Goal: Task Accomplishment & Management: Manage account settings

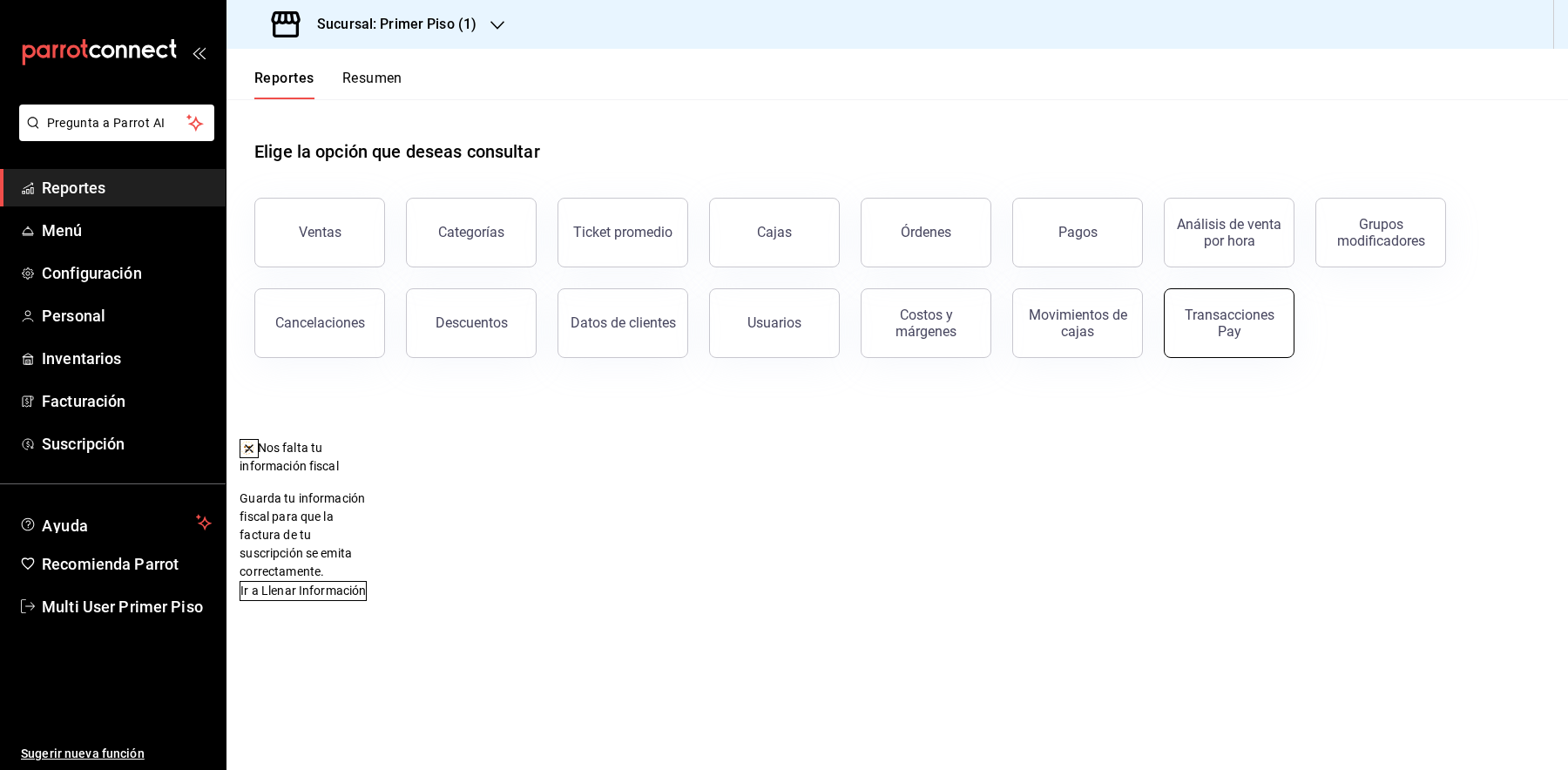
click at [1209, 316] on div "Transacciones Pay" at bounding box center [1229, 323] width 108 height 33
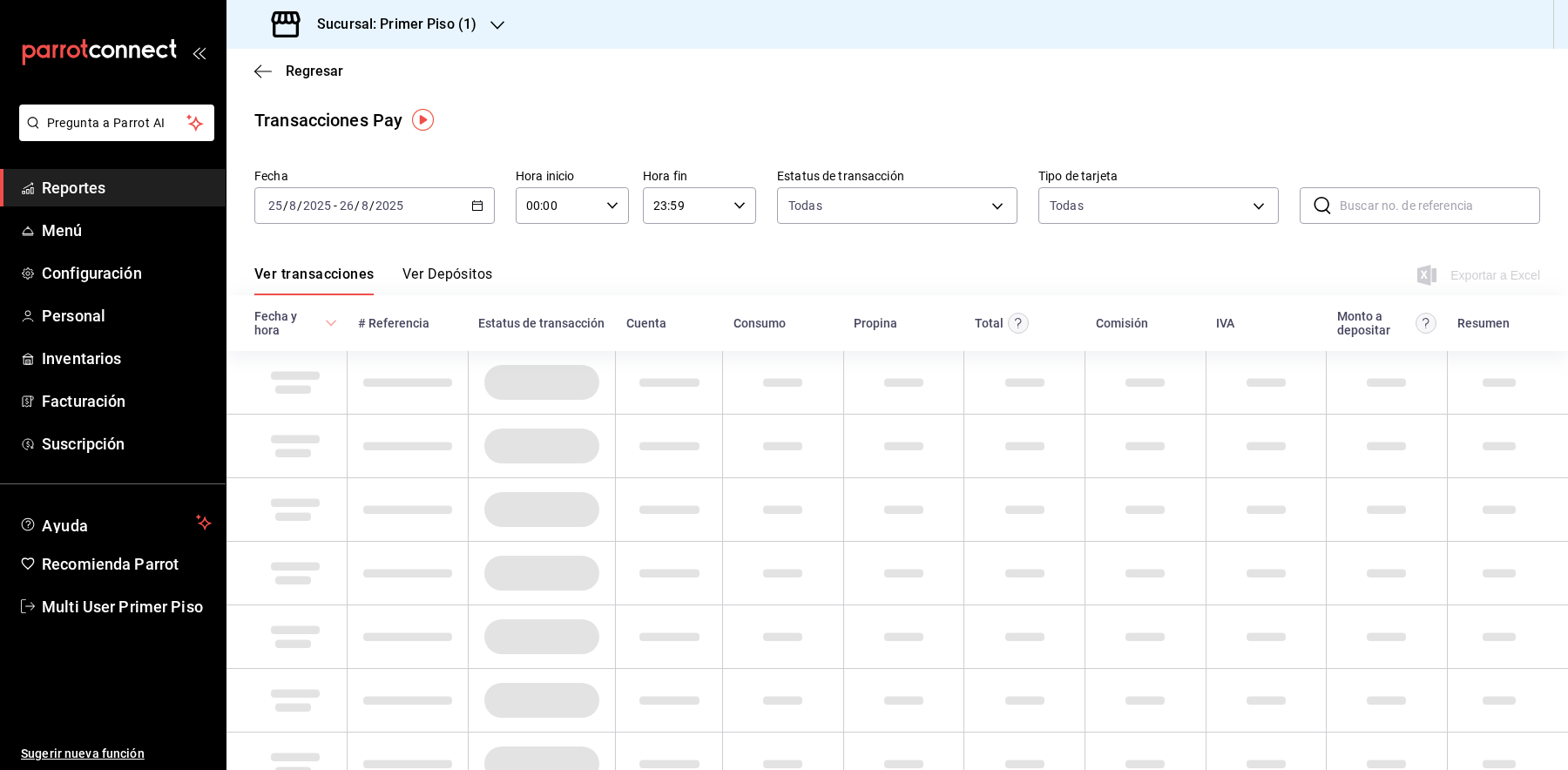
click at [418, 208] on div "[DATE] [DATE] - [DATE] [DATE]" at bounding box center [374, 206] width 241 height 37
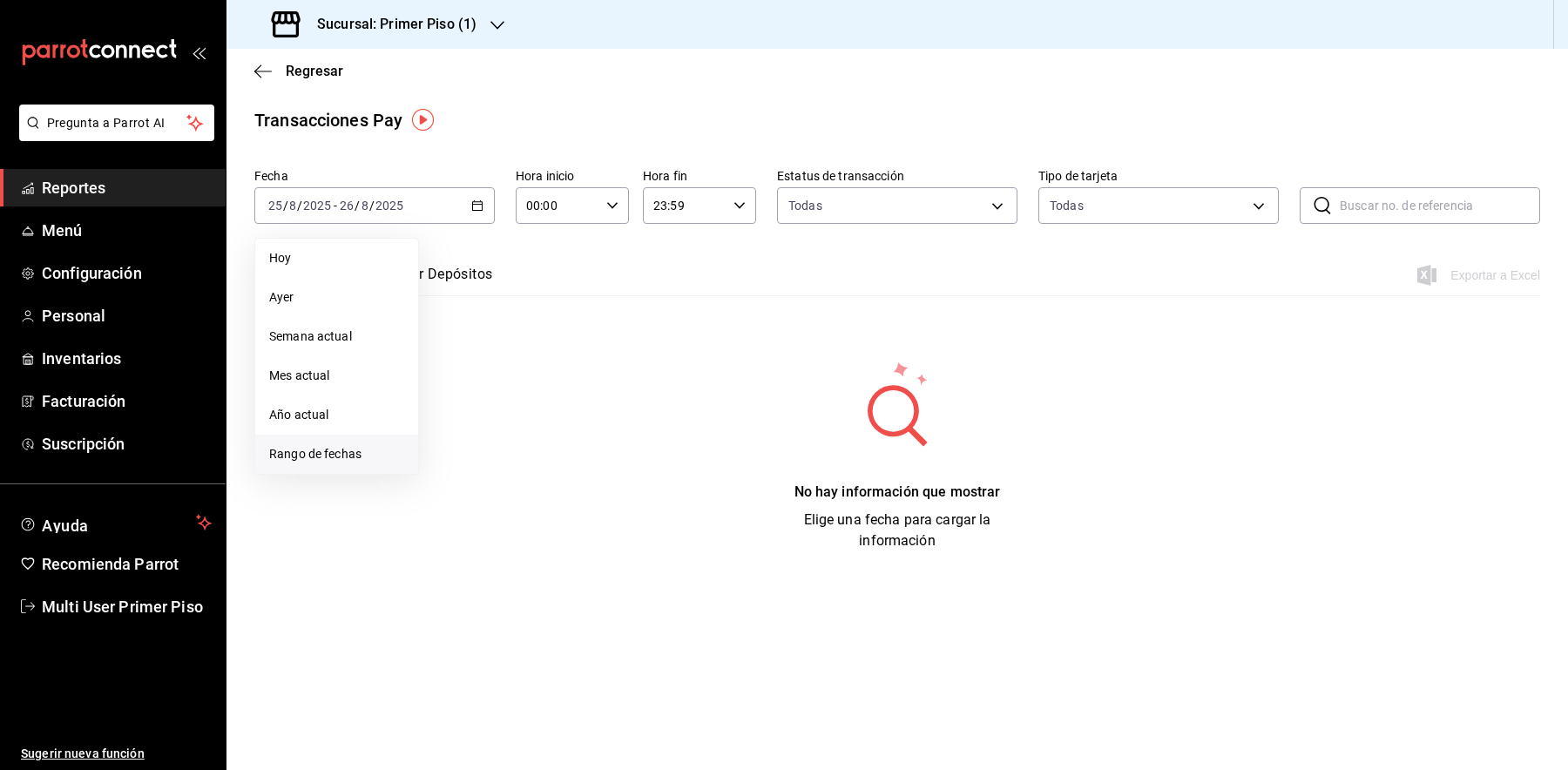
click at [350, 440] on li "Rango de fechas" at bounding box center [336, 454] width 163 height 39
click at [576, 438] on abbr "22" at bounding box center [578, 436] width 12 height 13
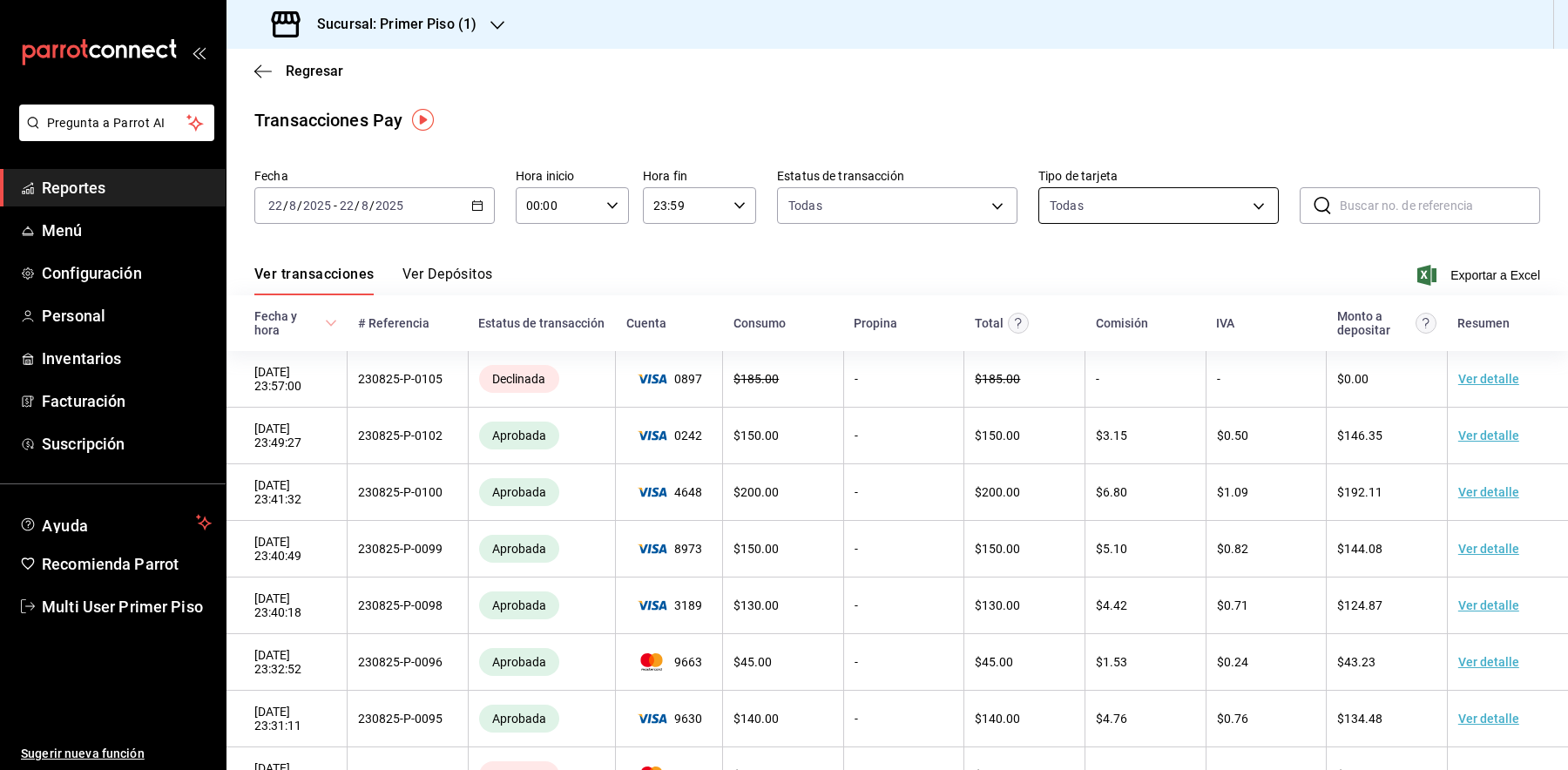
click at [1149, 209] on body "Pregunta a Parrot AI Reportes Menú Configuración Personal Inventarios Facturaci…" at bounding box center [784, 385] width 1568 height 770
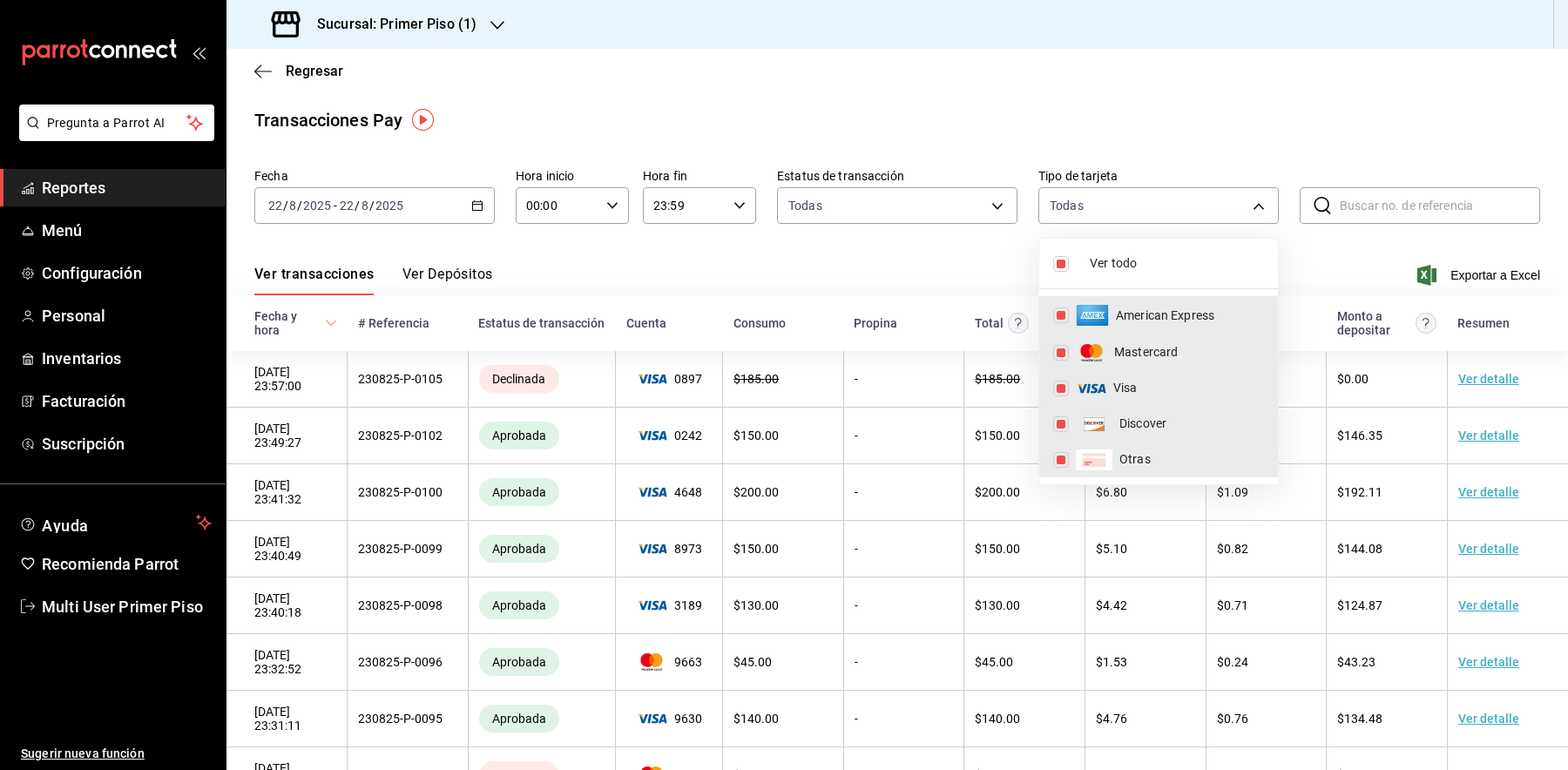
click at [1062, 269] on input "checkbox" at bounding box center [1061, 264] width 15 height 15
checkbox input "false"
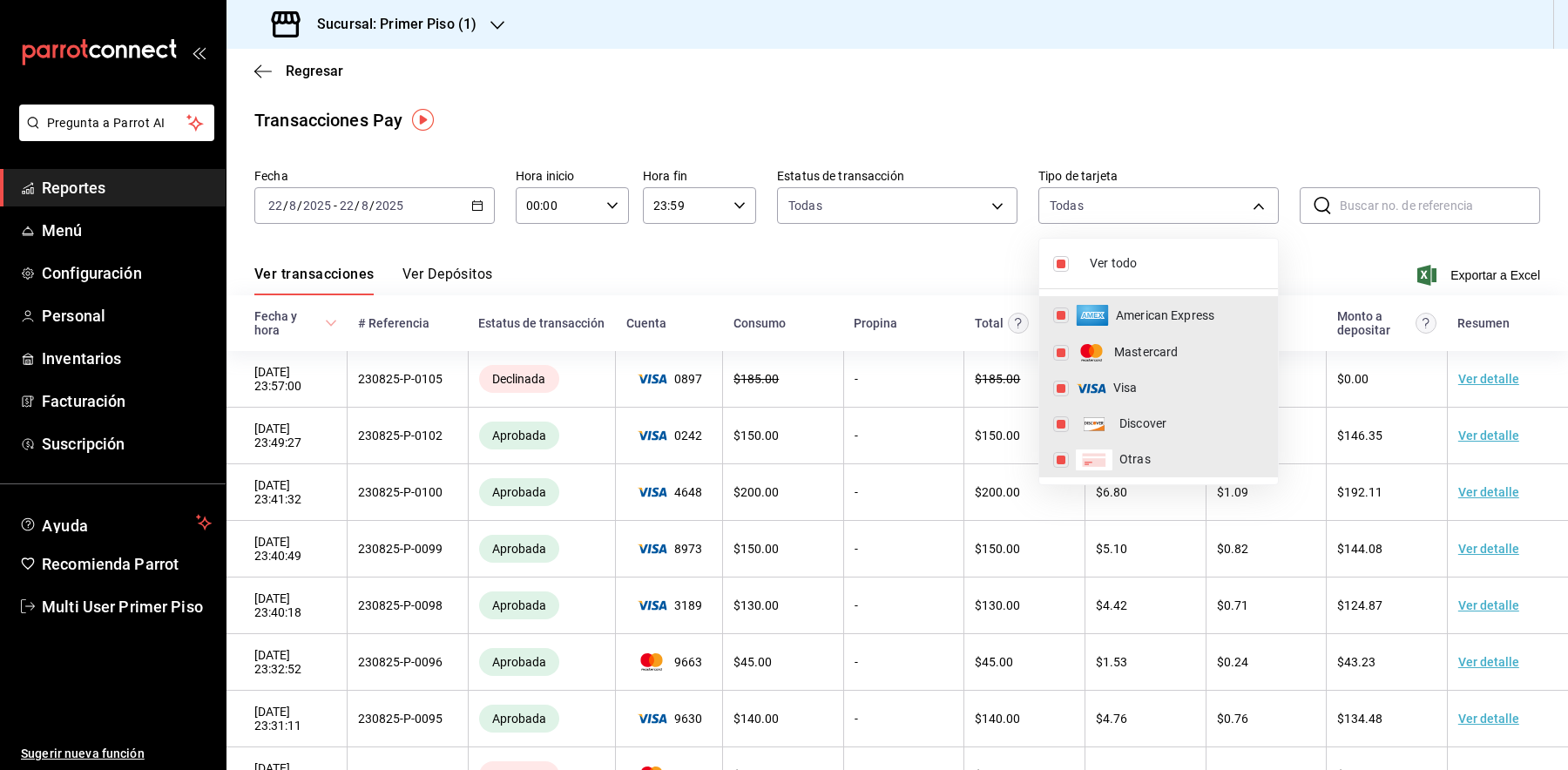
checkbox input "false"
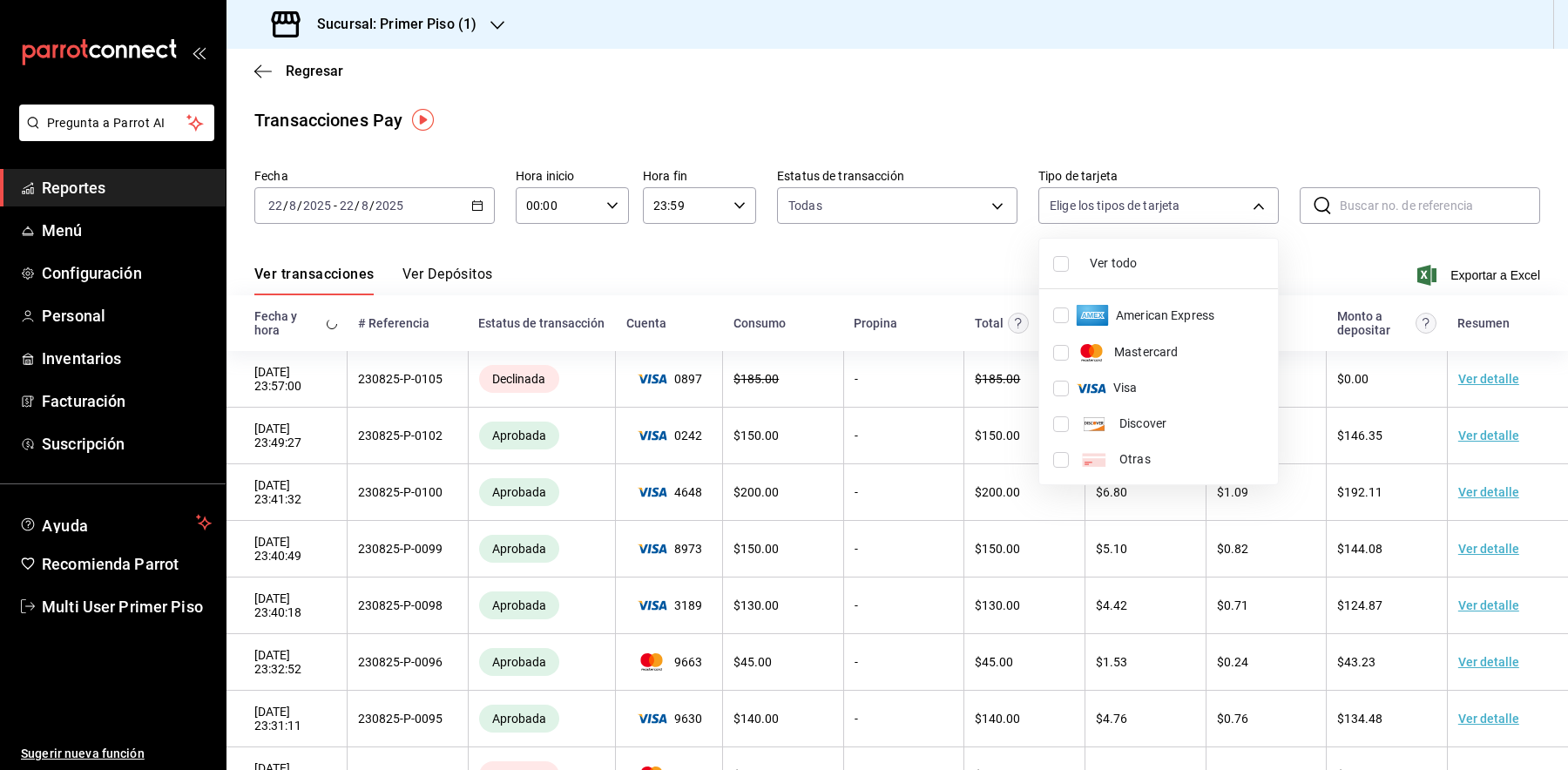
click at [1064, 317] on input "checkbox" at bounding box center [1061, 315] width 15 height 15
checkbox input "true"
type input "AMERICAN_EXPRESS"
click at [1127, 127] on div at bounding box center [784, 385] width 1568 height 770
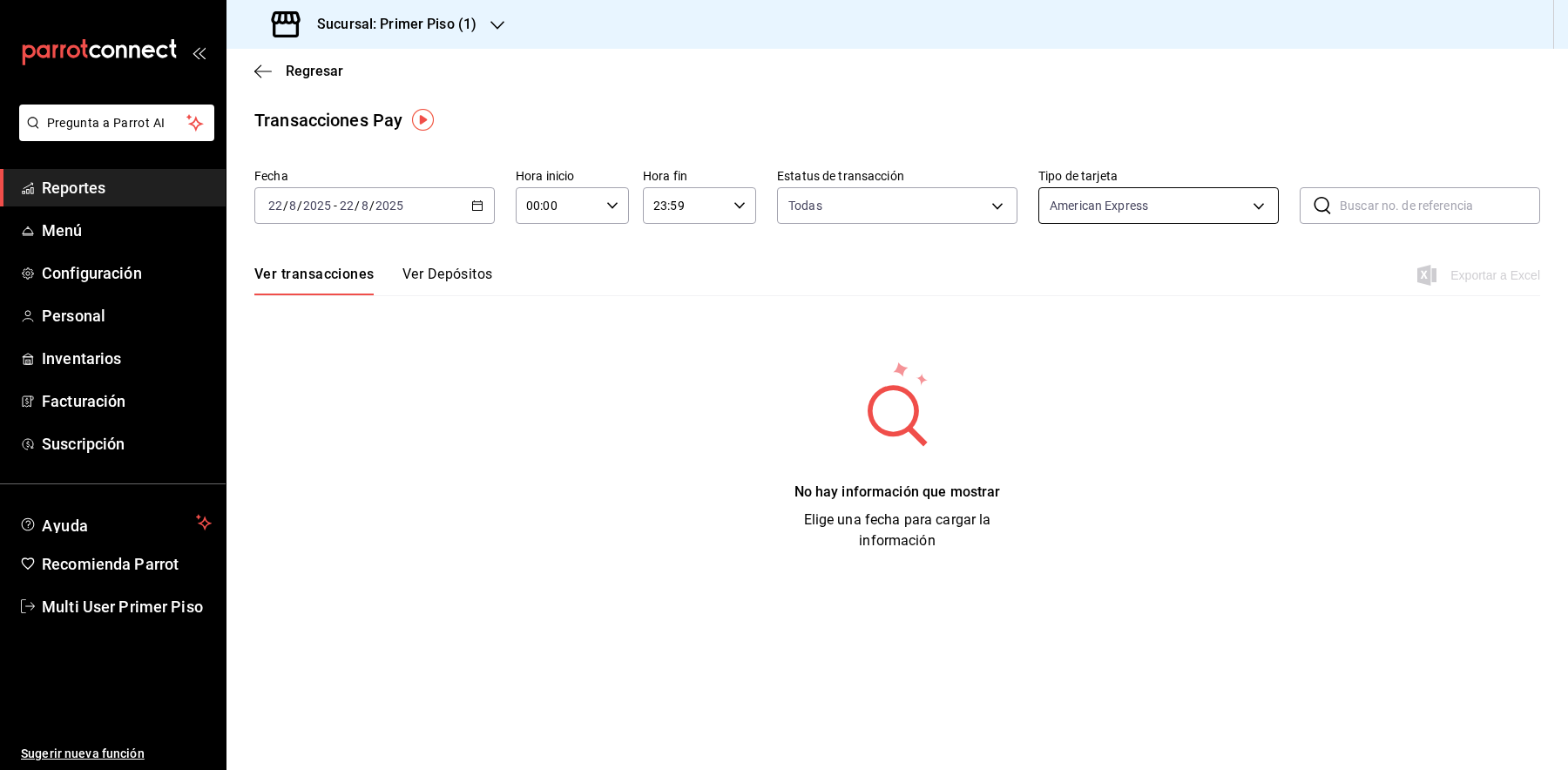
click at [1135, 201] on body "Pregunta a Parrot AI Reportes Menú Configuración Personal Inventarios Facturaci…" at bounding box center [784, 385] width 1568 height 770
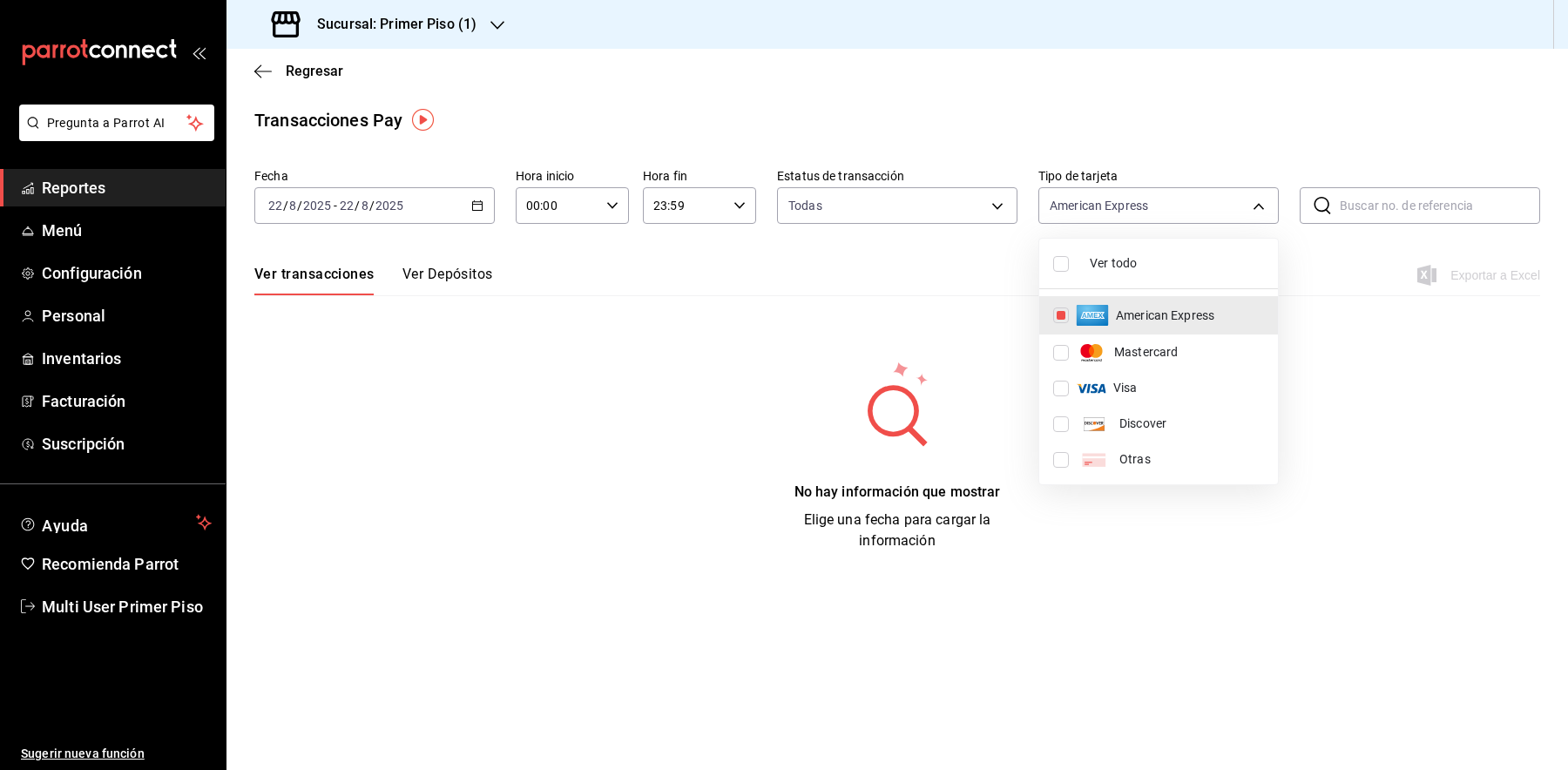
click at [1066, 264] on input "checkbox" at bounding box center [1061, 264] width 15 height 15
checkbox input "true"
type input "AMERICAN_EXPRESS,MASTERCARD,VISA,DISCOVER,UNDEFINED"
checkbox input "true"
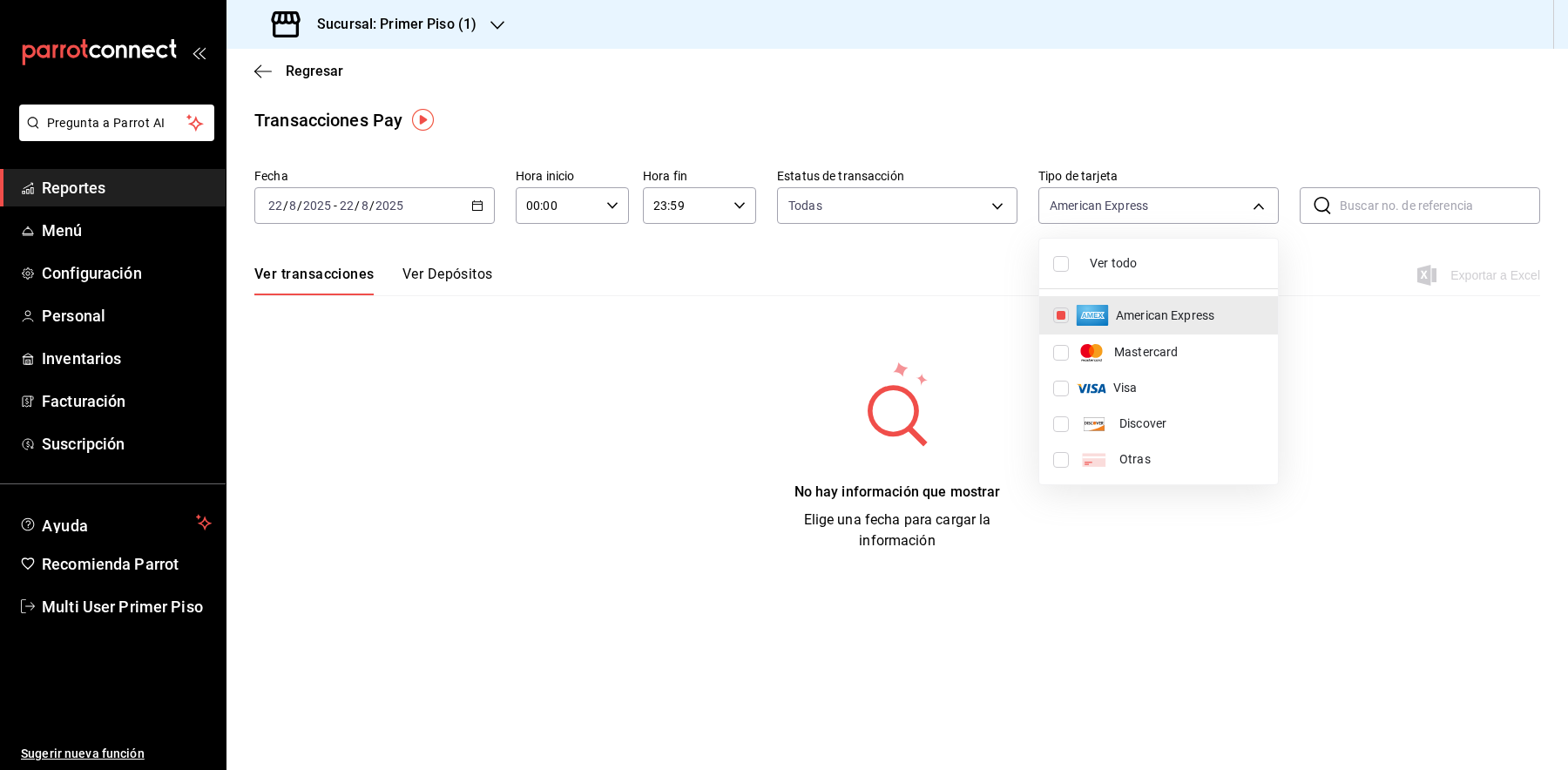
checkbox input "true"
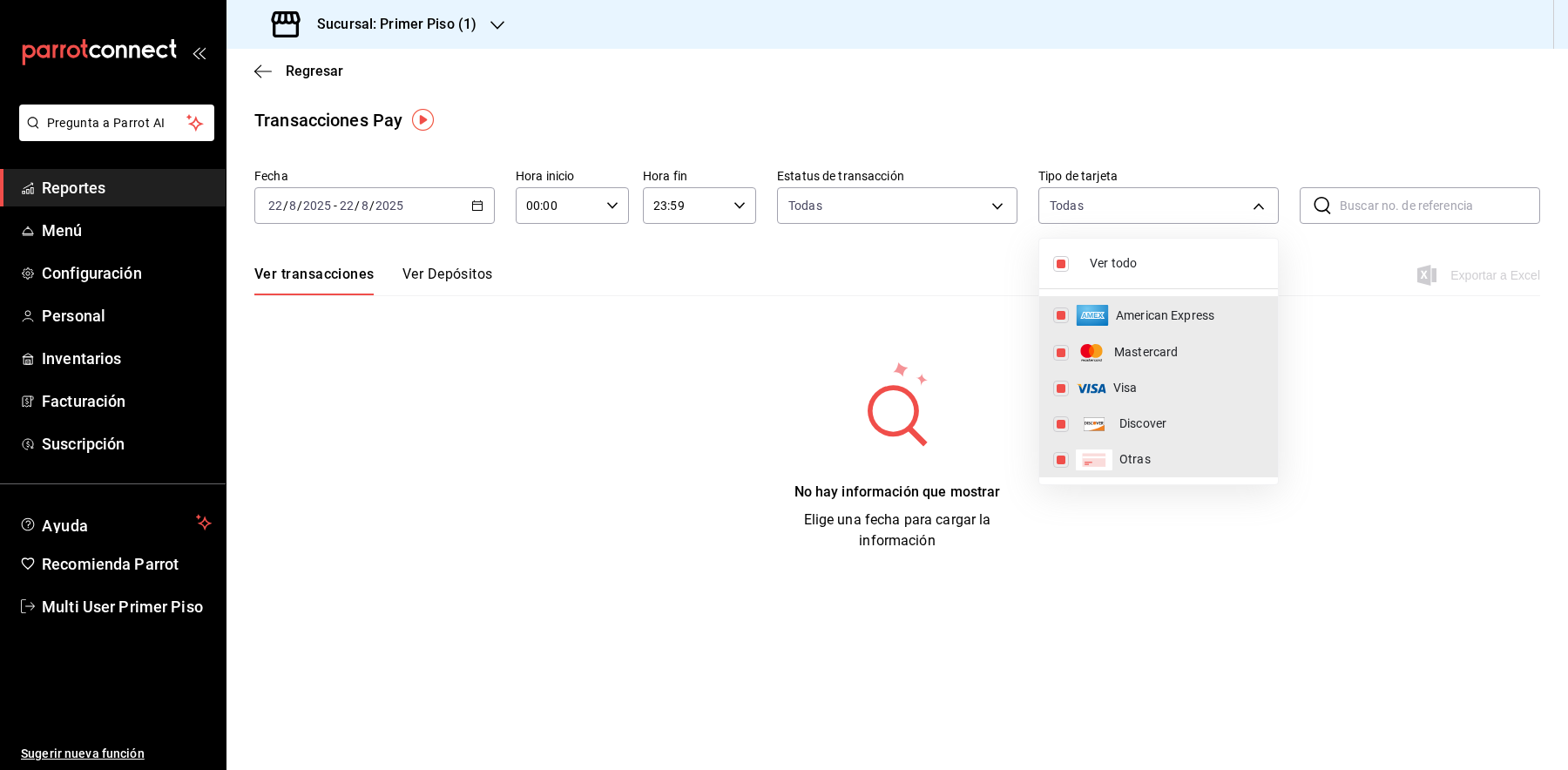
click at [1070, 530] on div at bounding box center [784, 385] width 1568 height 770
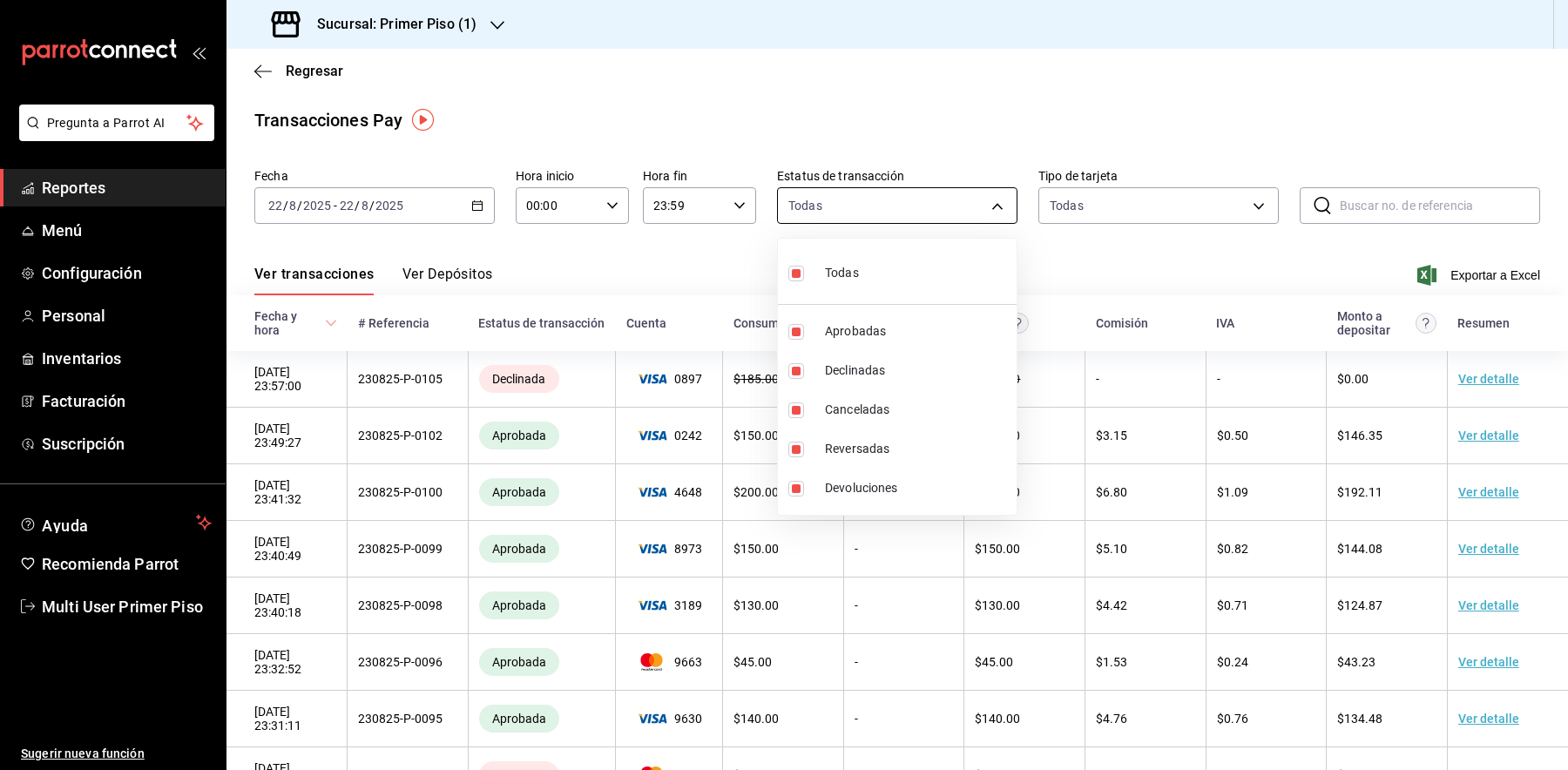
click at [885, 199] on body "Pregunta a Parrot AI Reportes Menú Configuración Personal Inventarios Facturaci…" at bounding box center [784, 385] width 1568 height 770
click at [798, 278] on input "checkbox" at bounding box center [796, 273] width 15 height 15
checkbox input "false"
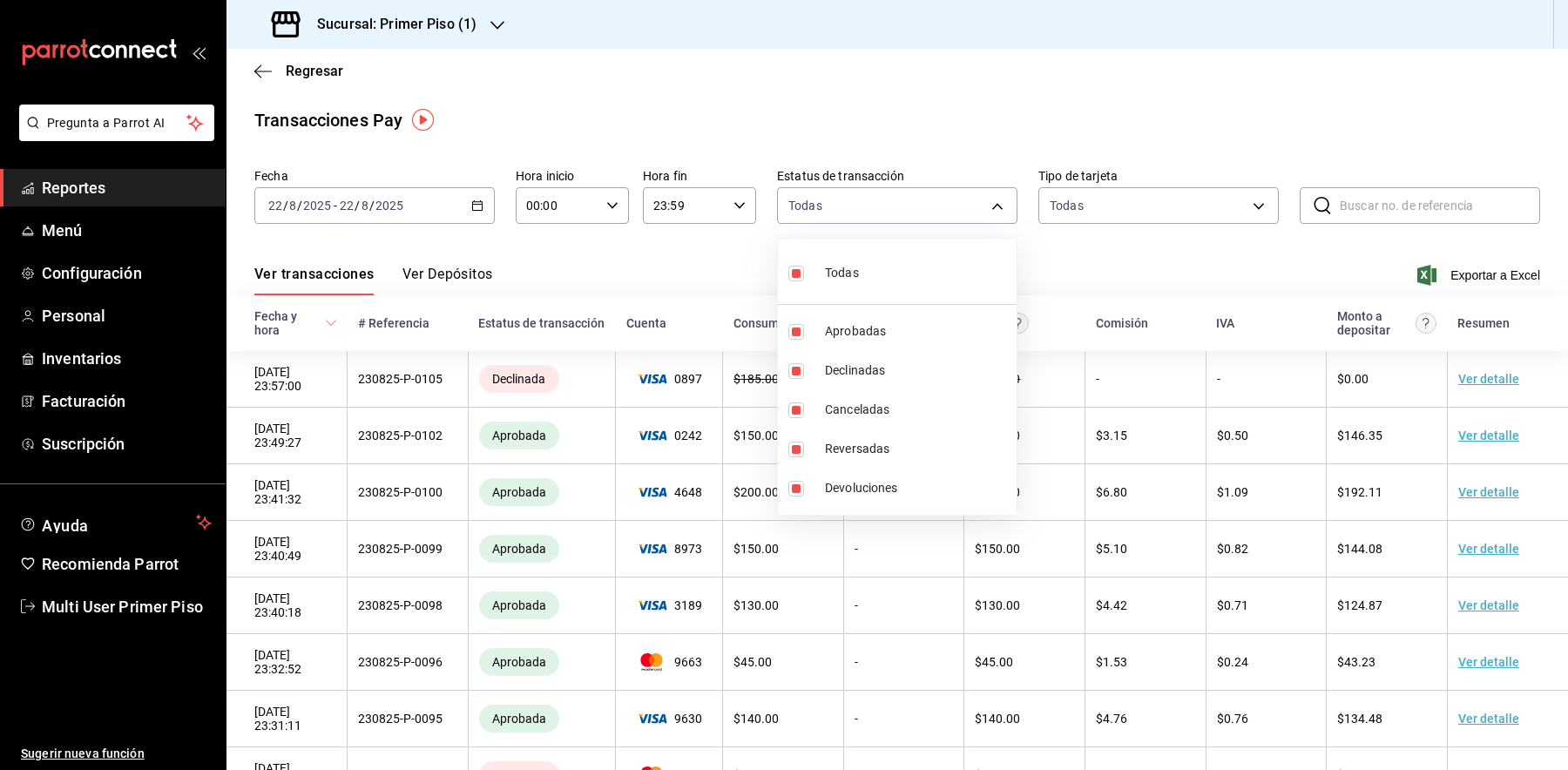
checkbox input "false"
click at [798, 370] on input "checkbox" at bounding box center [796, 371] width 15 height 15
checkbox input "true"
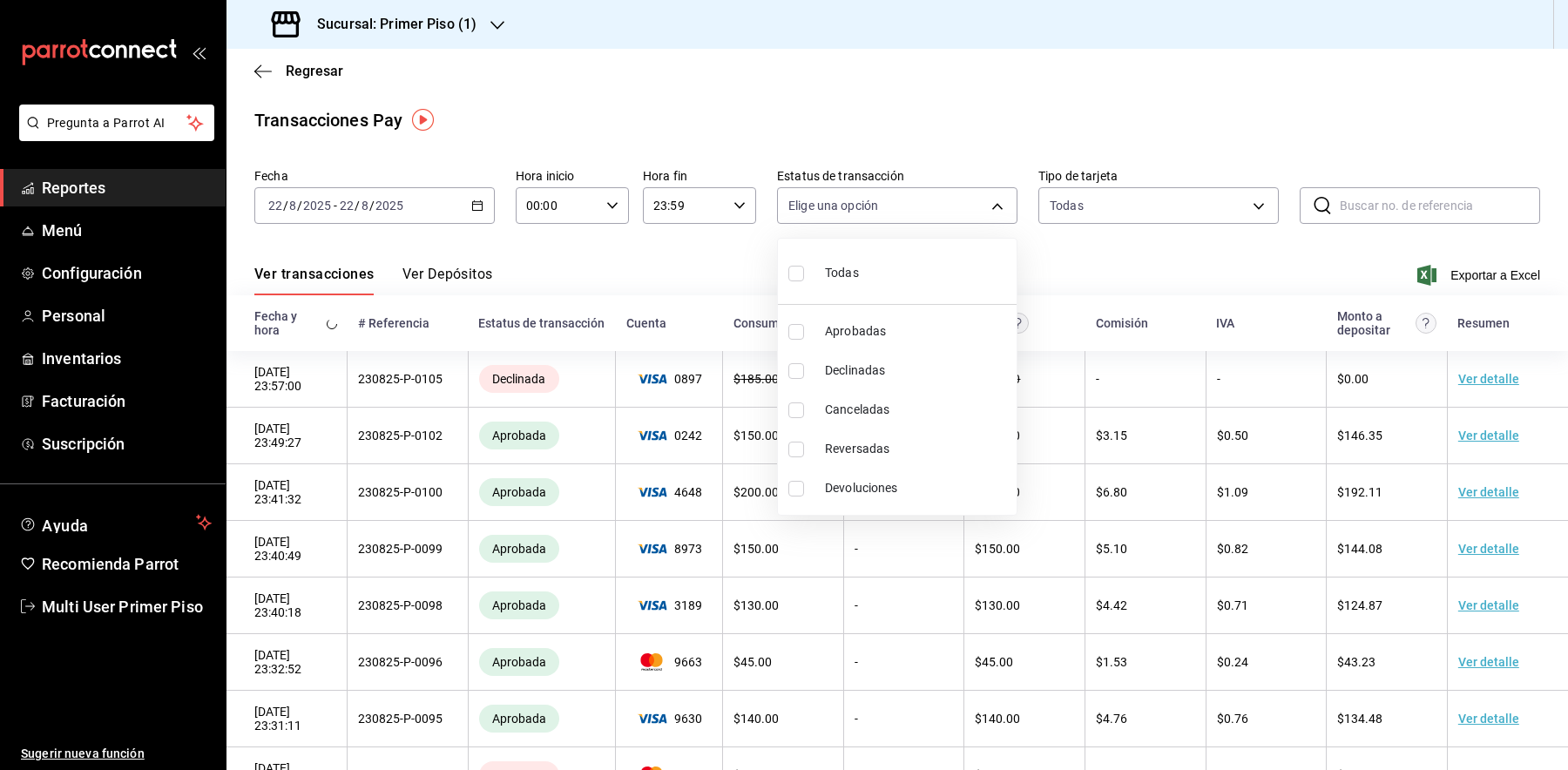
type input "failed"
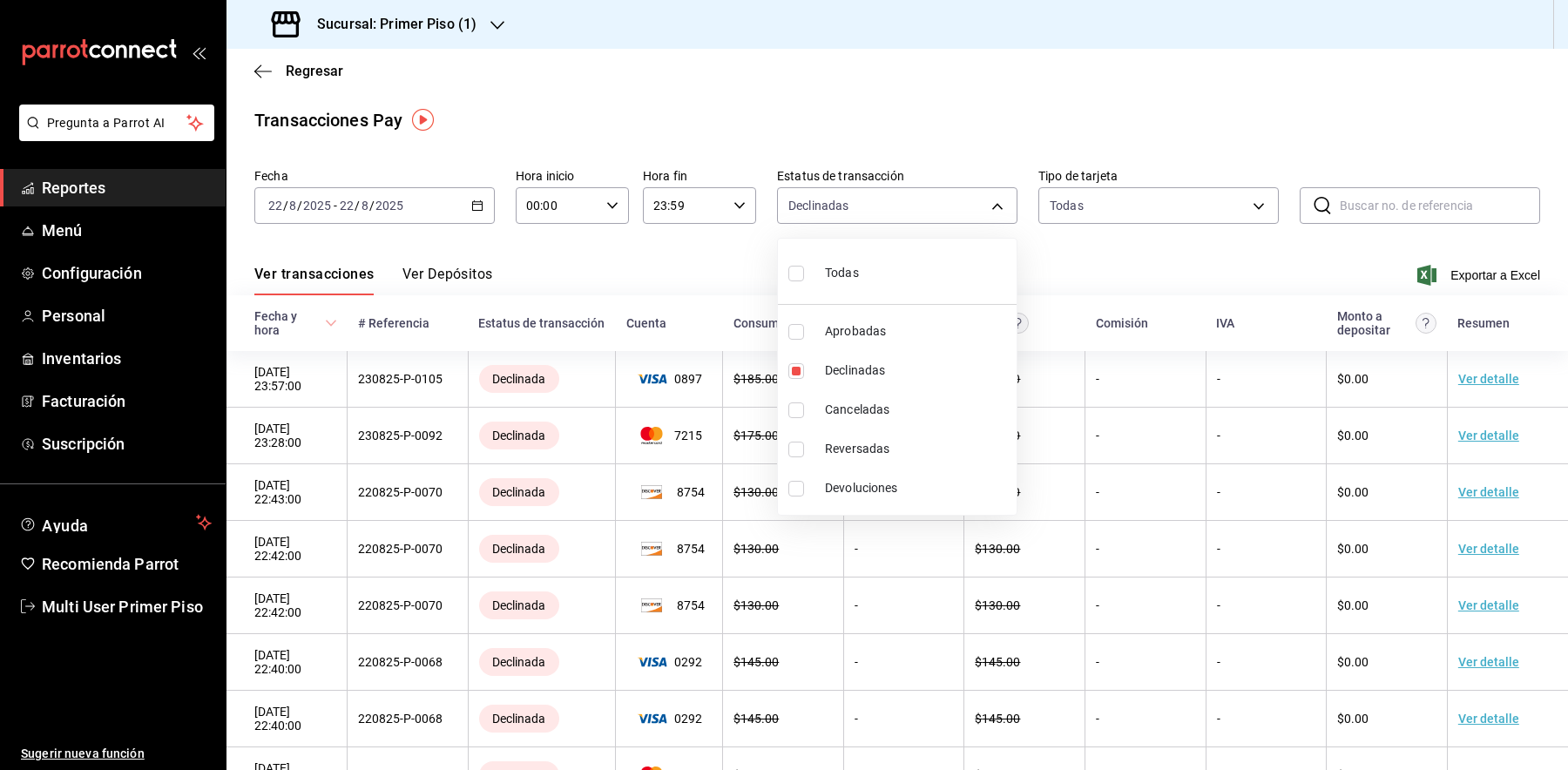
click at [904, 110] on div at bounding box center [784, 385] width 1568 height 770
click at [380, 209] on input "2025" at bounding box center [389, 205] width 30 height 13
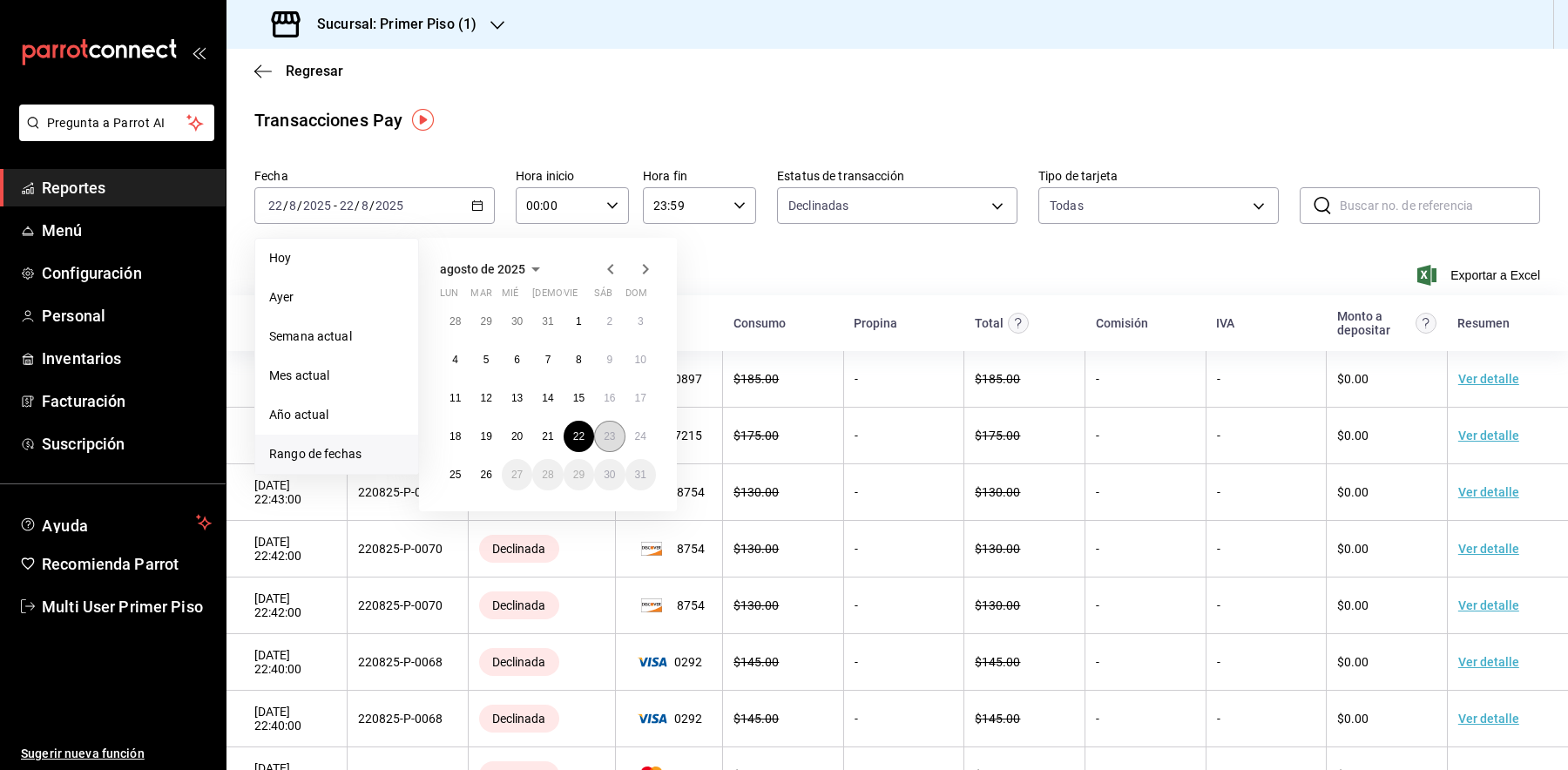
click at [604, 439] on abbr "23" at bounding box center [609, 436] width 12 height 13
click at [601, 127] on div "Transacciones Pay" at bounding box center [897, 119] width 1286 height 26
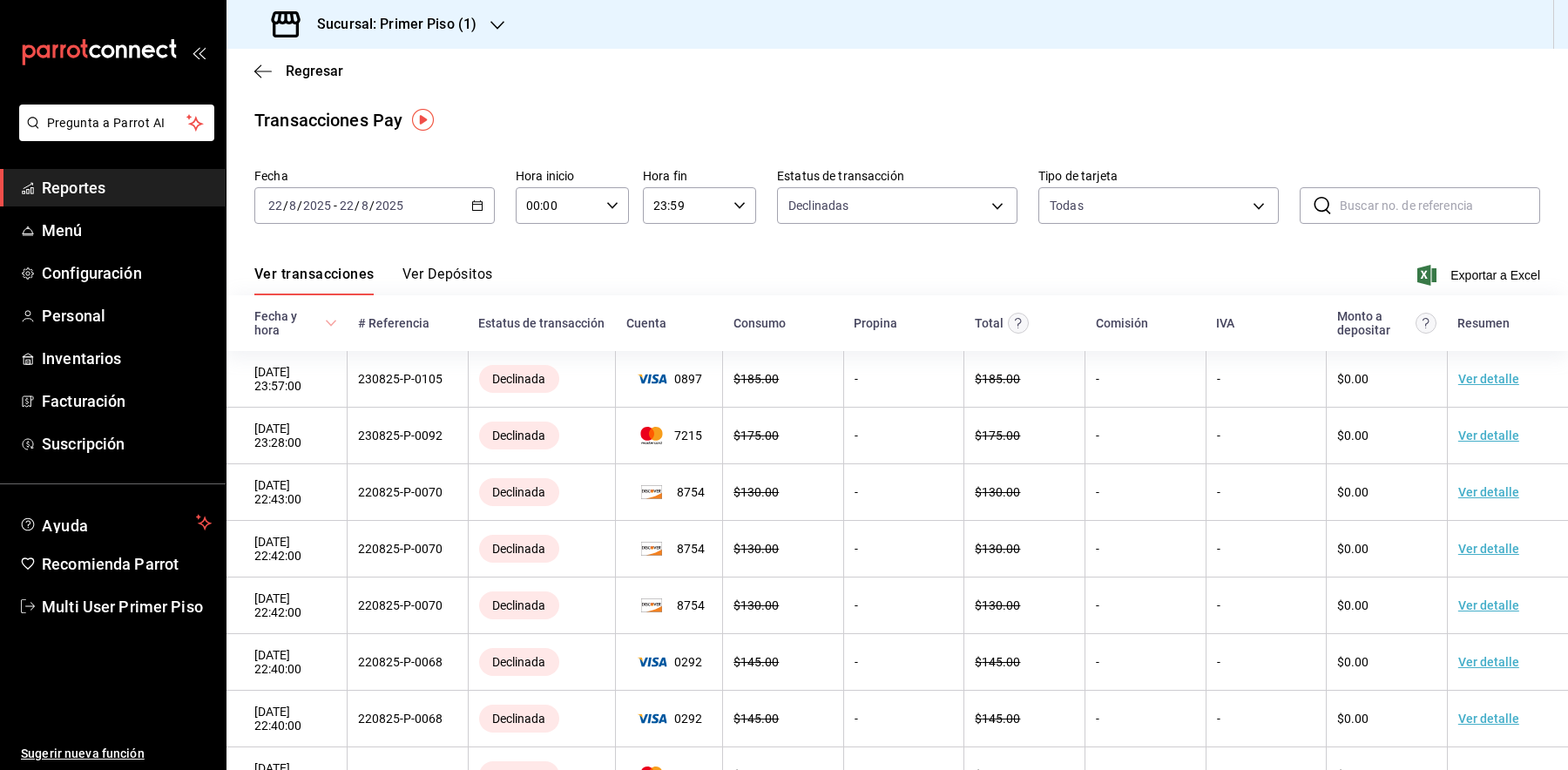
click at [475, 202] on icon "button" at bounding box center [477, 205] width 13 height 13
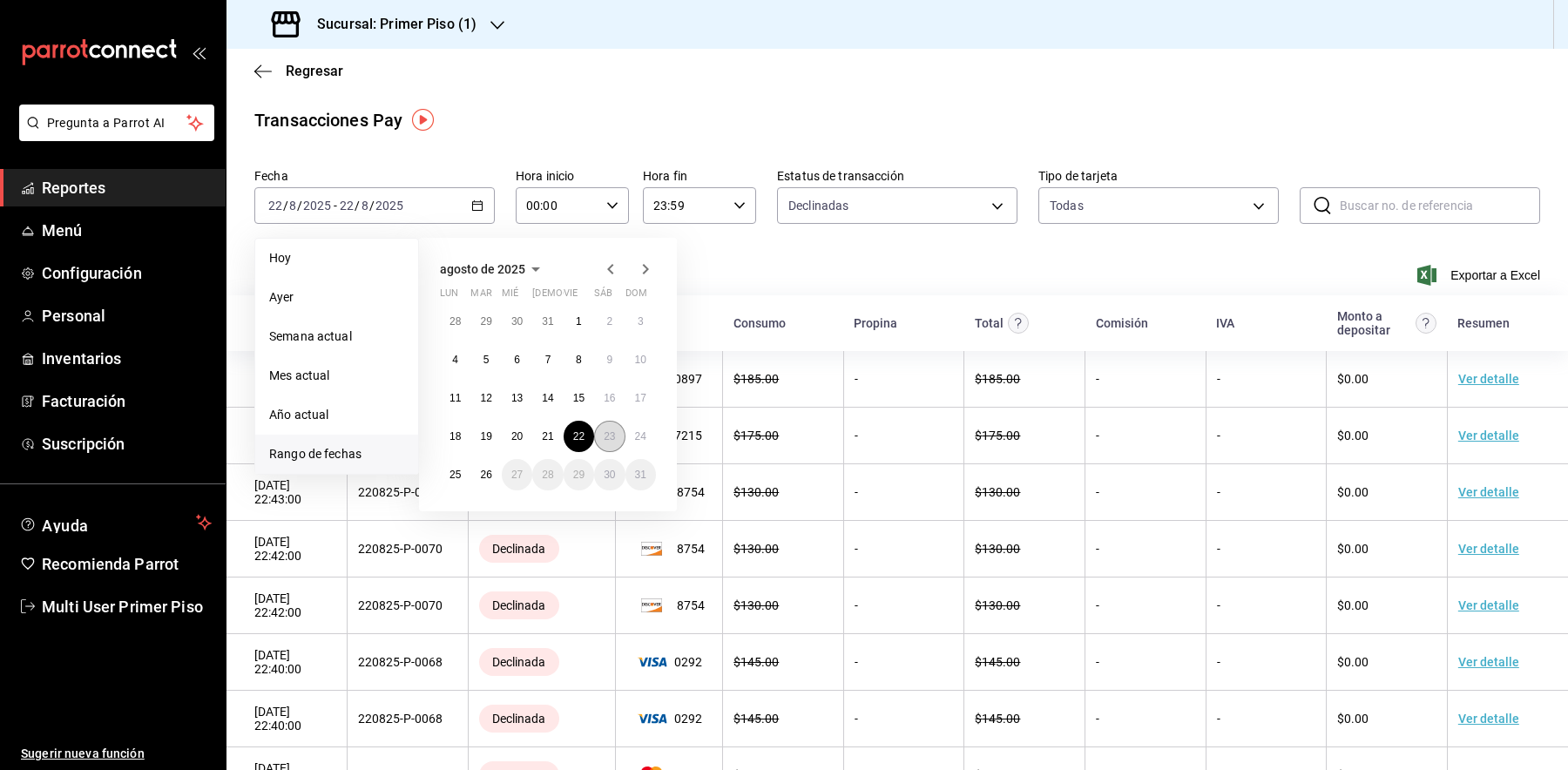
click at [615, 440] on abbr "23" at bounding box center [609, 436] width 12 height 13
click at [579, 439] on abbr "22" at bounding box center [578, 436] width 12 height 13
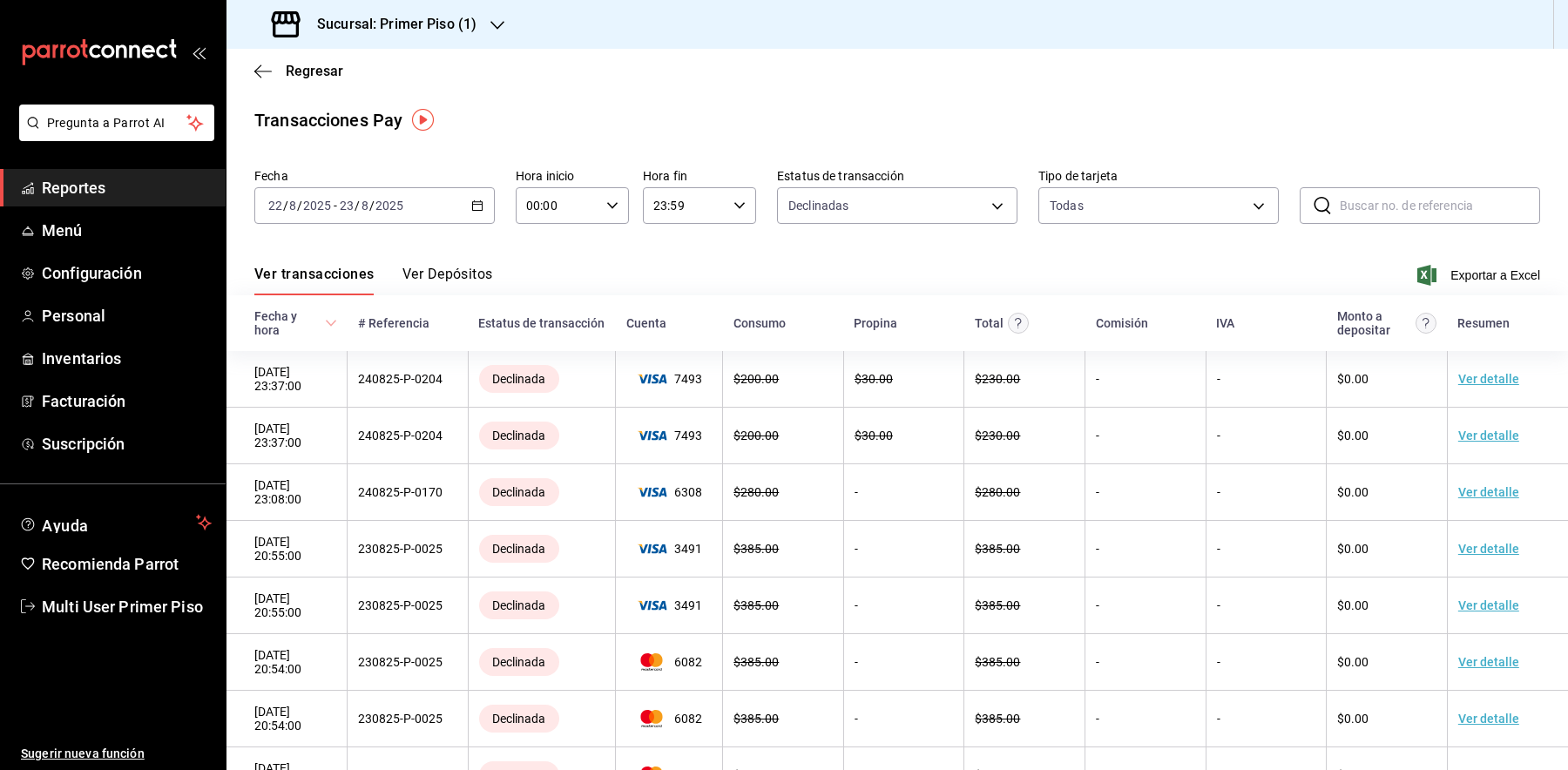
click at [471, 19] on h3 "Sucursal: Primer Piso (1)" at bounding box center [390, 24] width 173 height 21
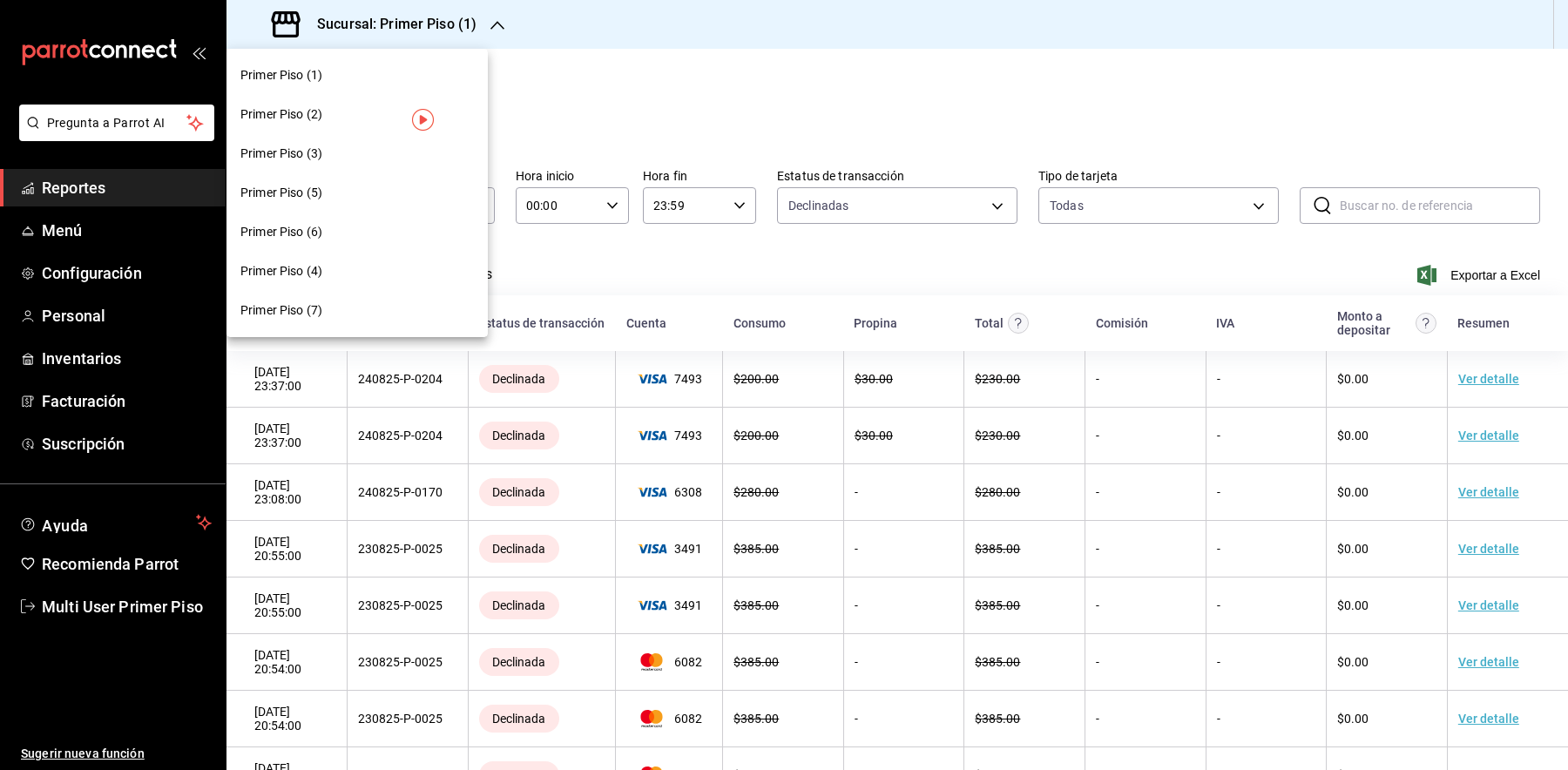
click at [353, 155] on div "Primer Piso (3)" at bounding box center [357, 153] width 234 height 18
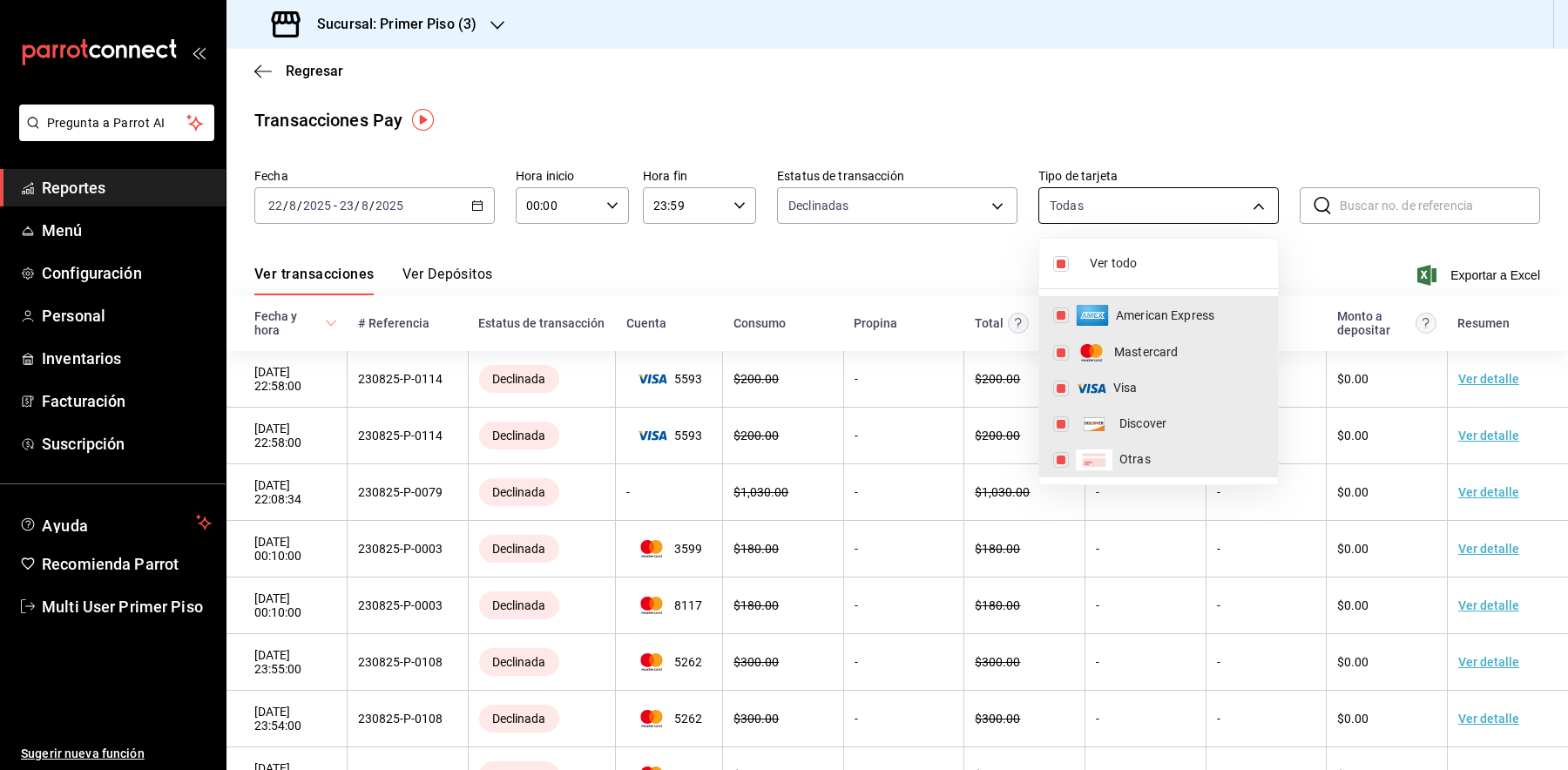
click at [1179, 205] on body "Pregunta a Parrot AI Reportes Menú Configuración Personal Inventarios Facturaci…" at bounding box center [784, 385] width 1568 height 770
click at [1063, 258] on input "checkbox" at bounding box center [1061, 264] width 15 height 15
checkbox input "false"
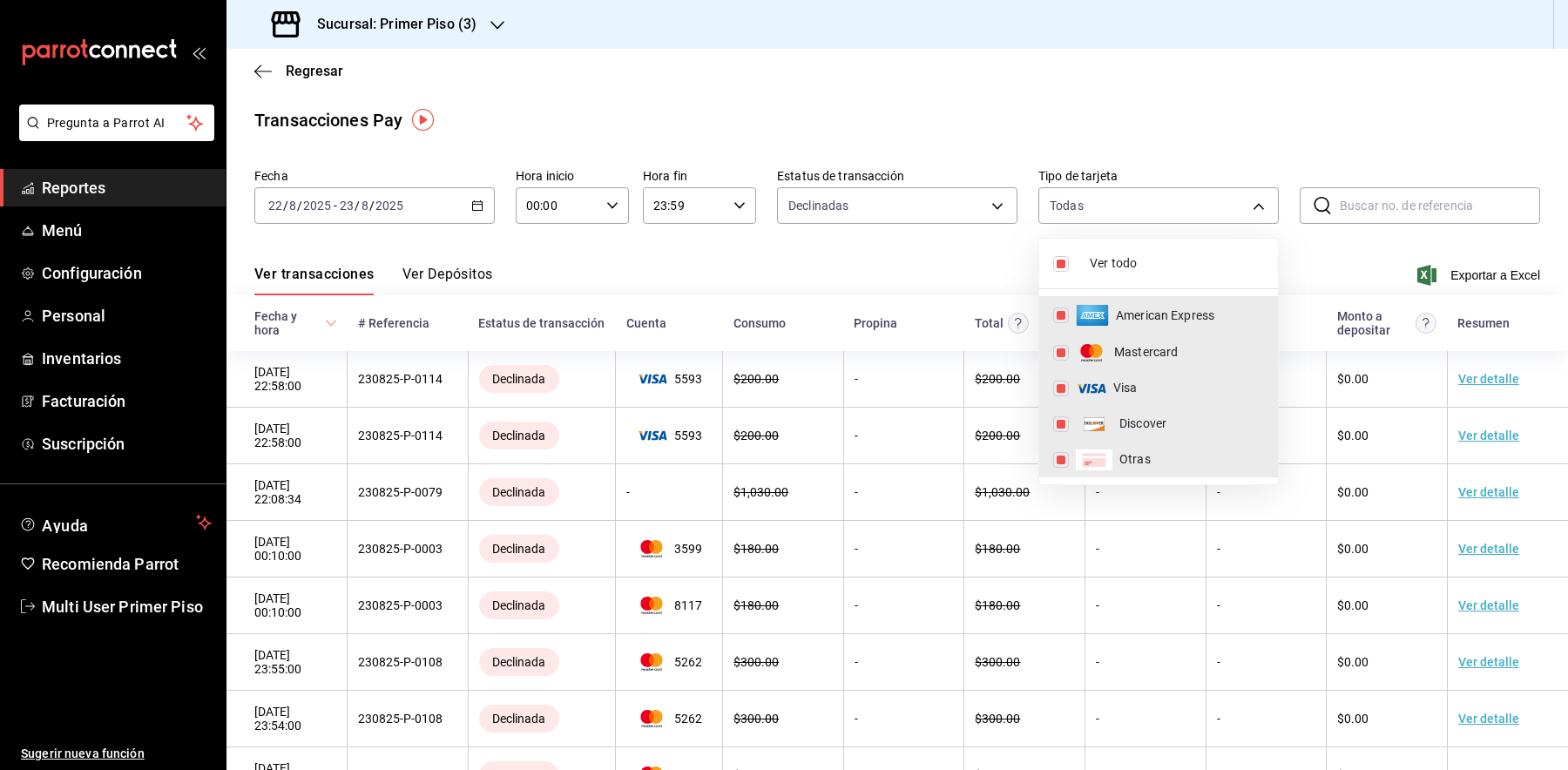
checkbox input "false"
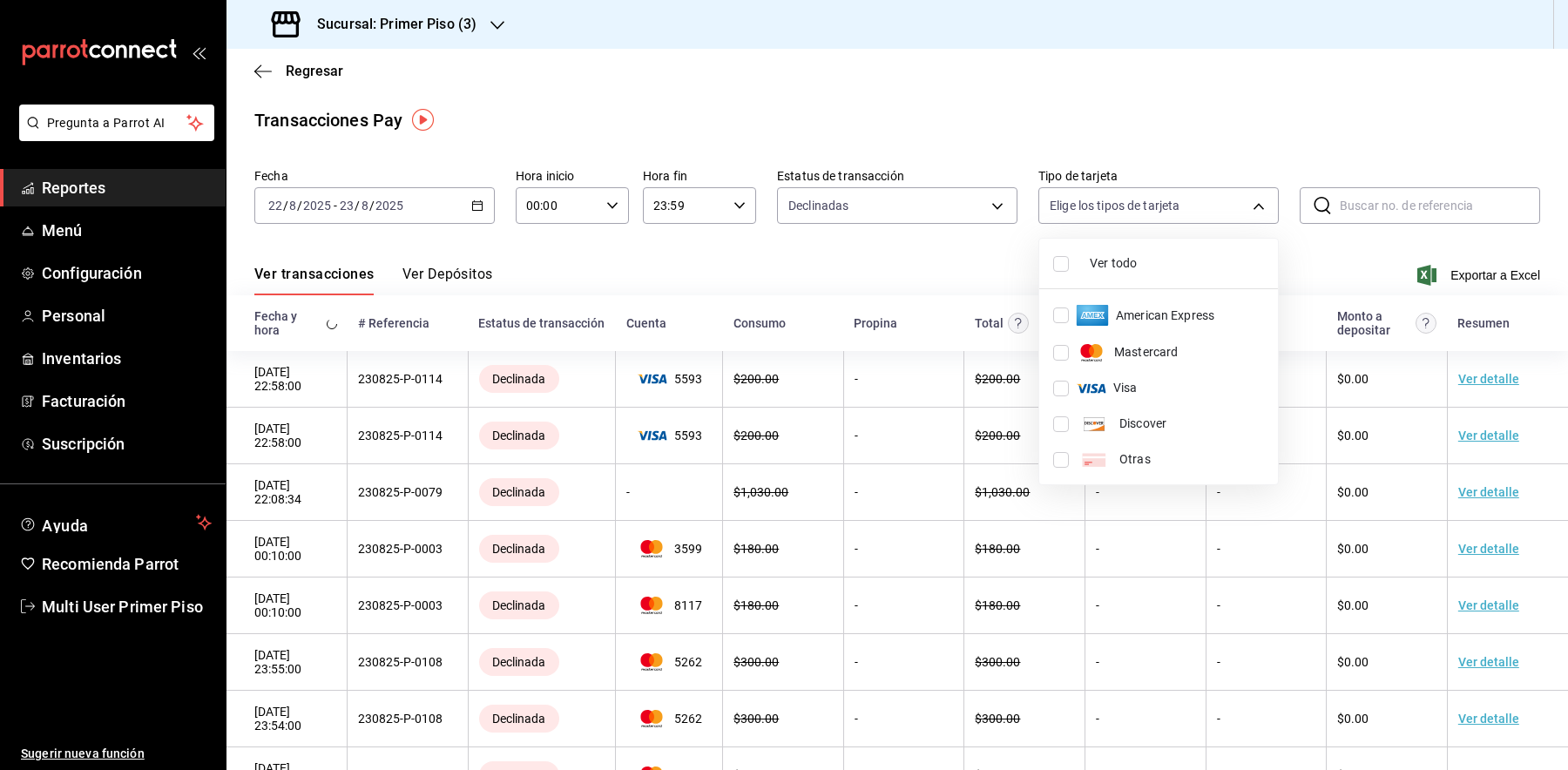
click at [1063, 314] on input "checkbox" at bounding box center [1061, 315] width 15 height 15
checkbox input "true"
type input "AMERICAN_EXPRESS"
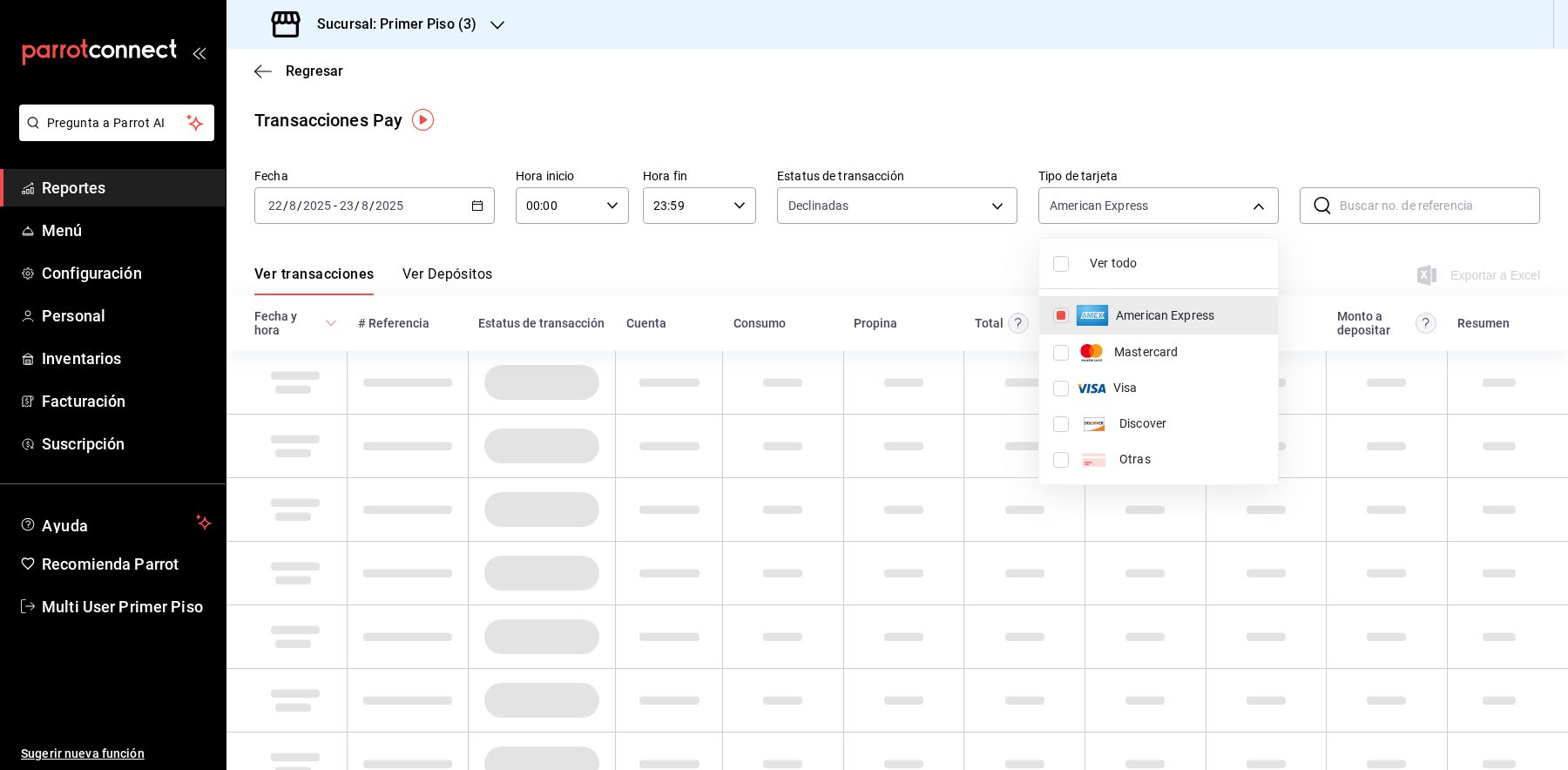
click at [1069, 123] on div at bounding box center [784, 385] width 1568 height 770
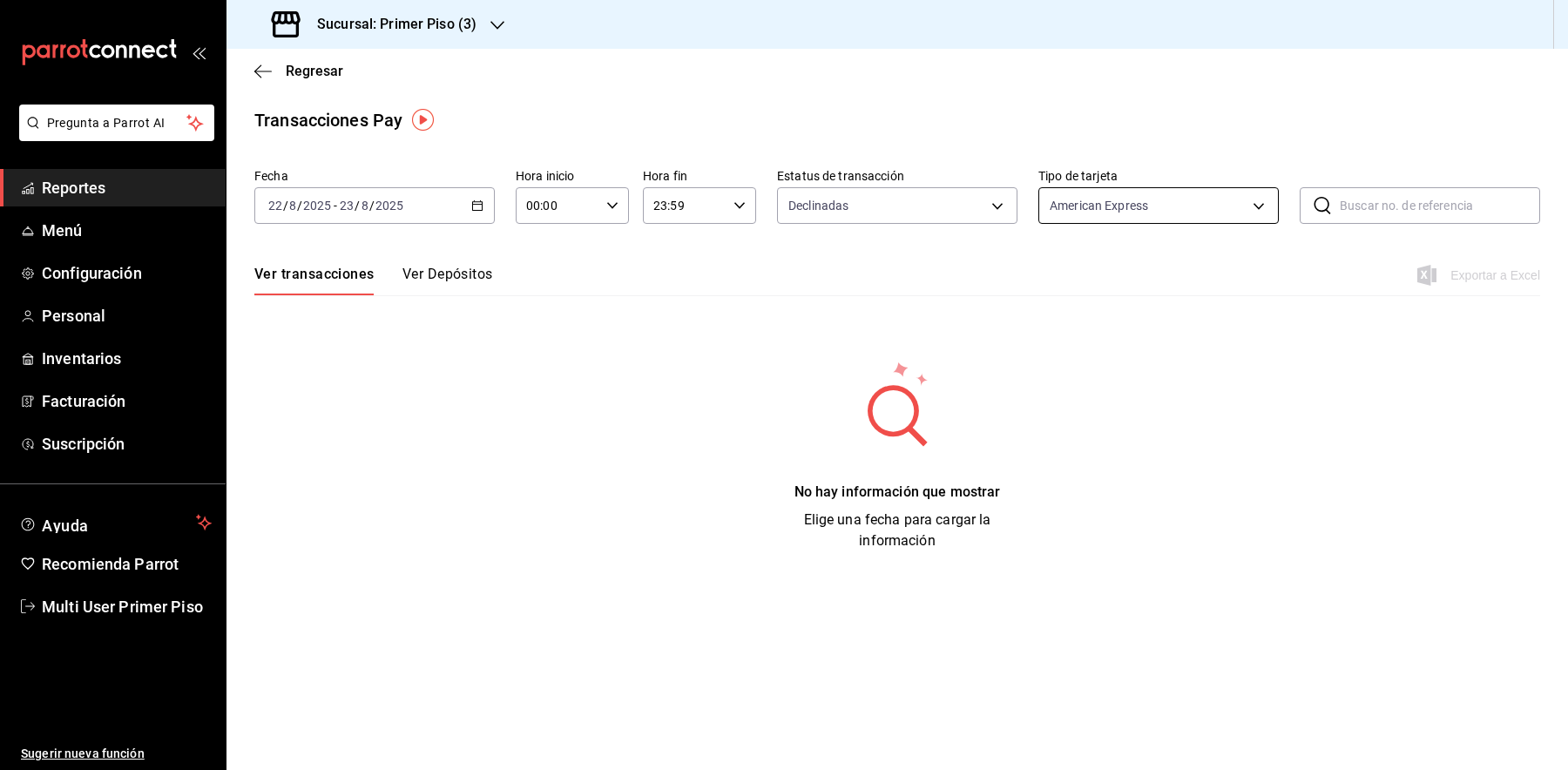
click at [1152, 212] on body "Pregunta a Parrot AI Reportes Menú Configuración Personal Inventarios Facturaci…" at bounding box center [784, 385] width 1568 height 770
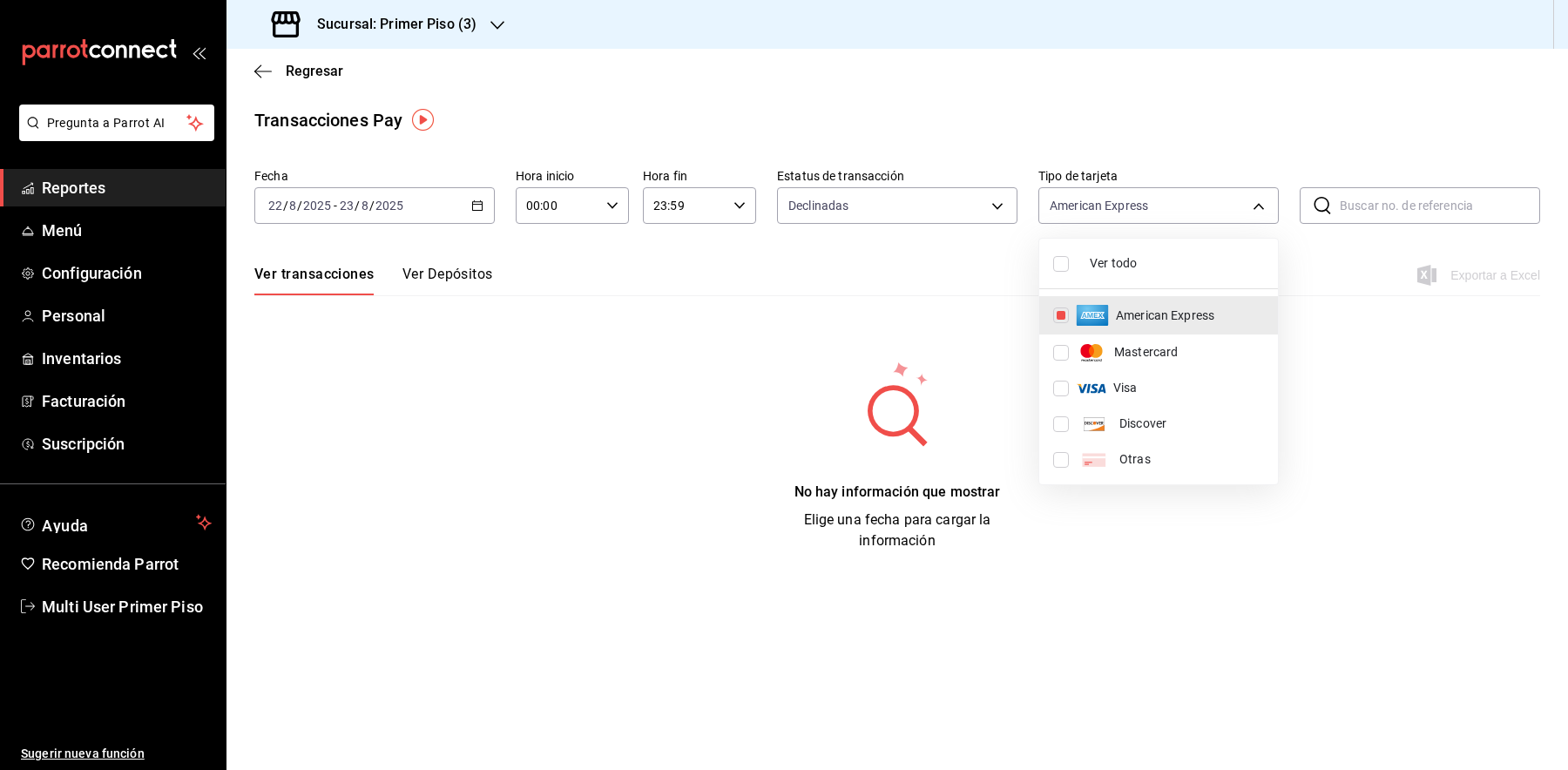
click at [1067, 263] on input "checkbox" at bounding box center [1061, 264] width 15 height 15
checkbox input "true"
type input "AMERICAN_EXPRESS,MASTERCARD,VISA,DISCOVER,UNDEFINED"
checkbox input "true"
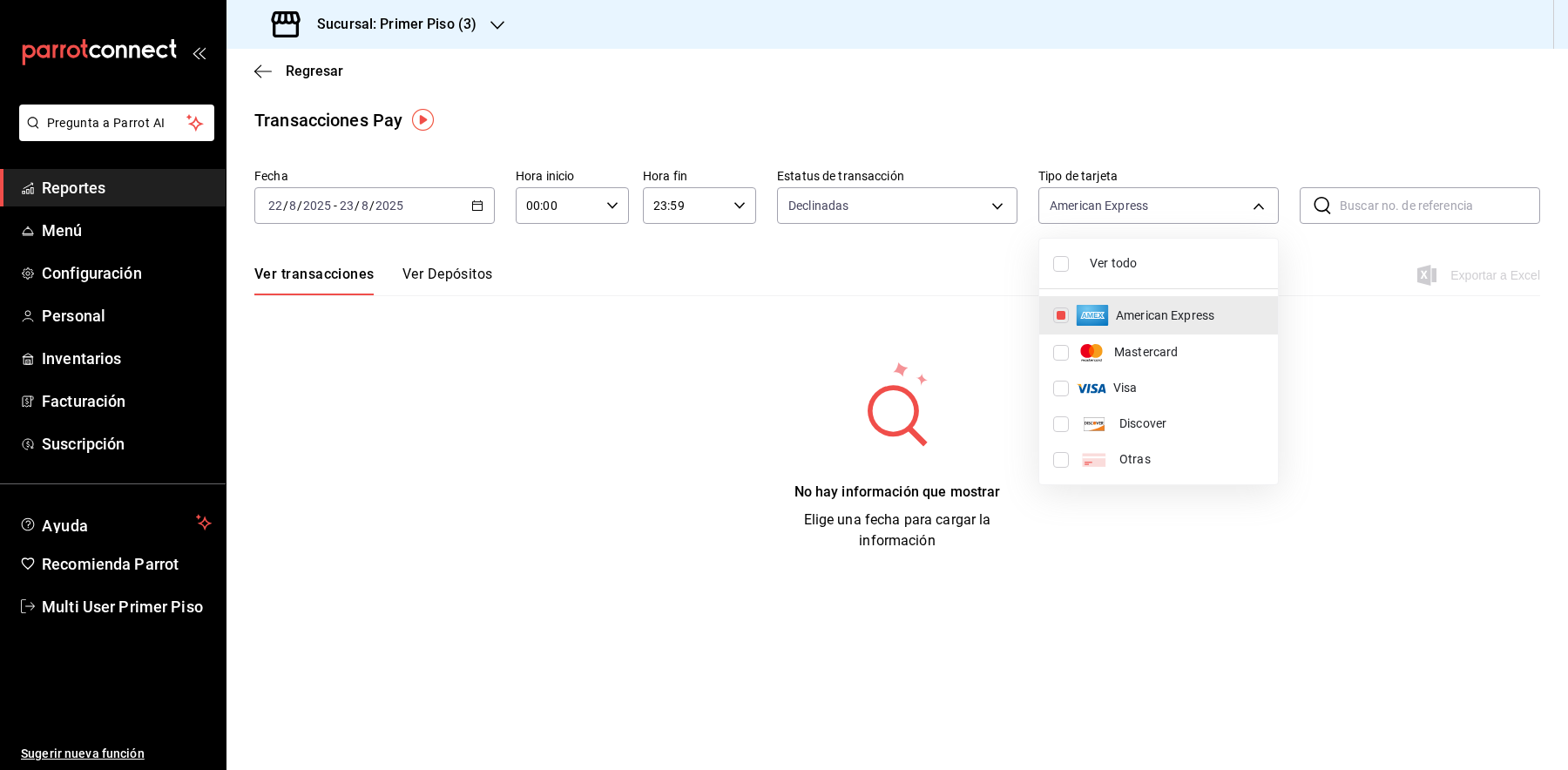
checkbox input "true"
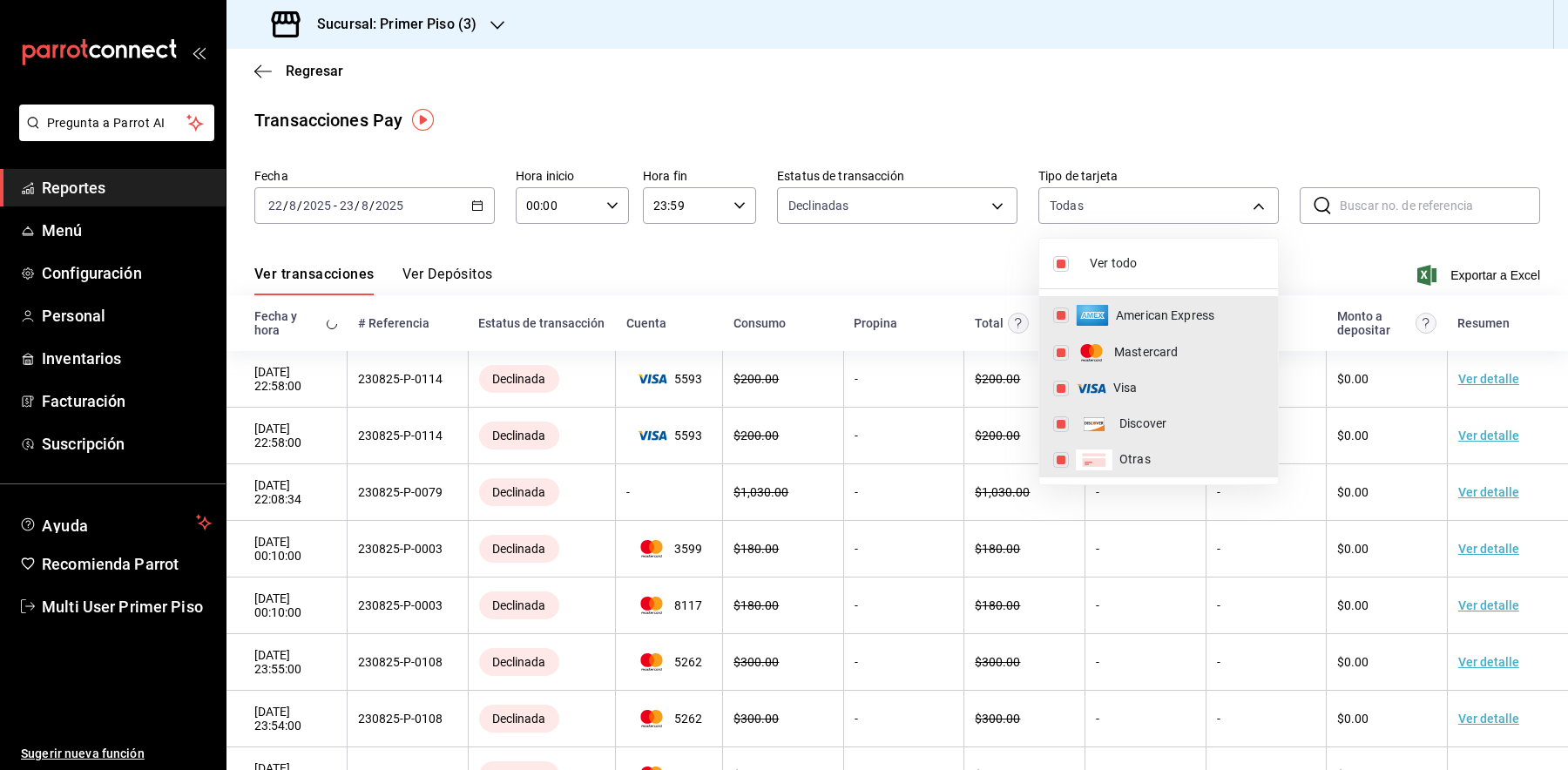
click at [1067, 87] on div at bounding box center [784, 385] width 1568 height 770
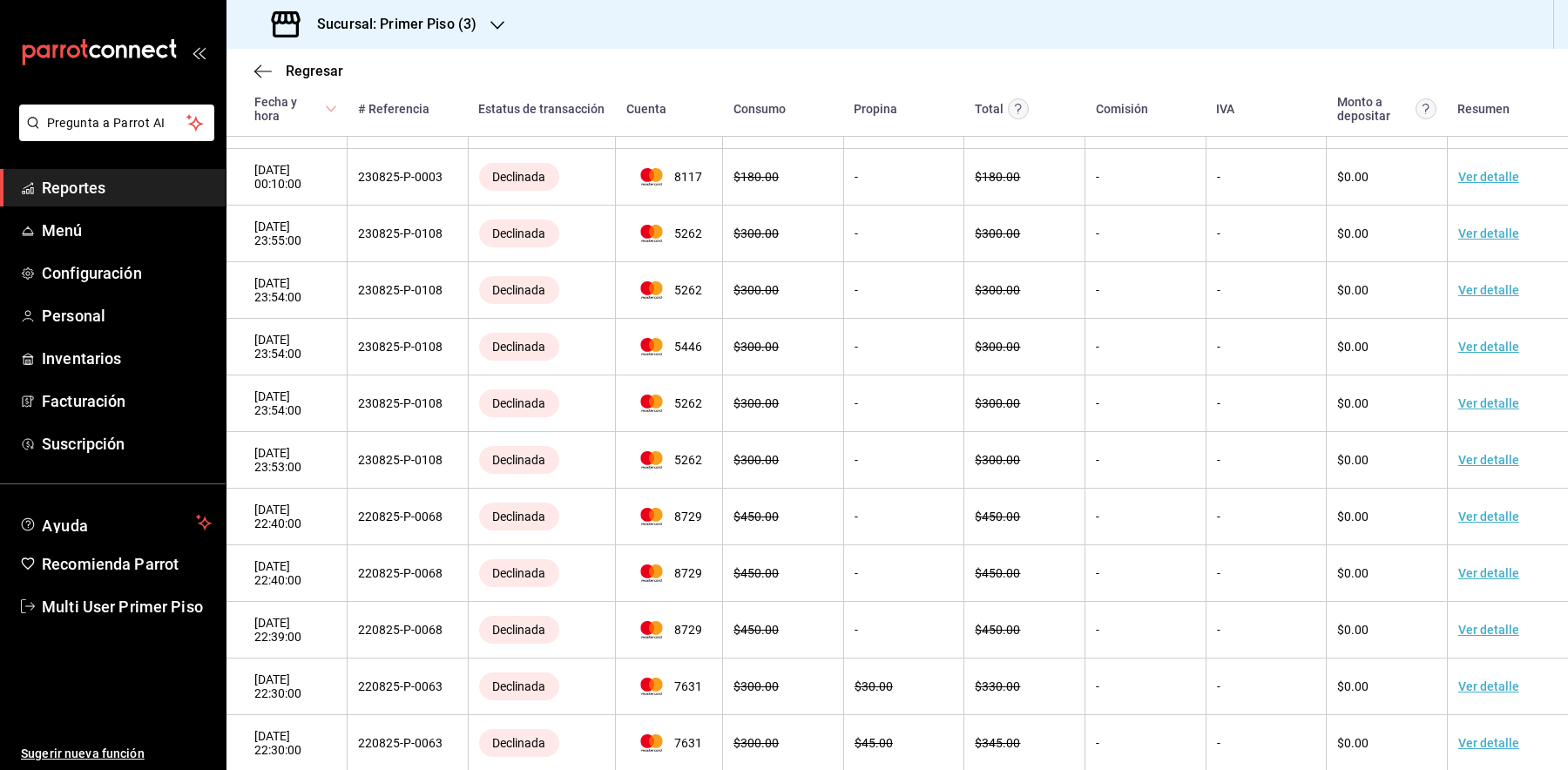
scroll to position [409, 0]
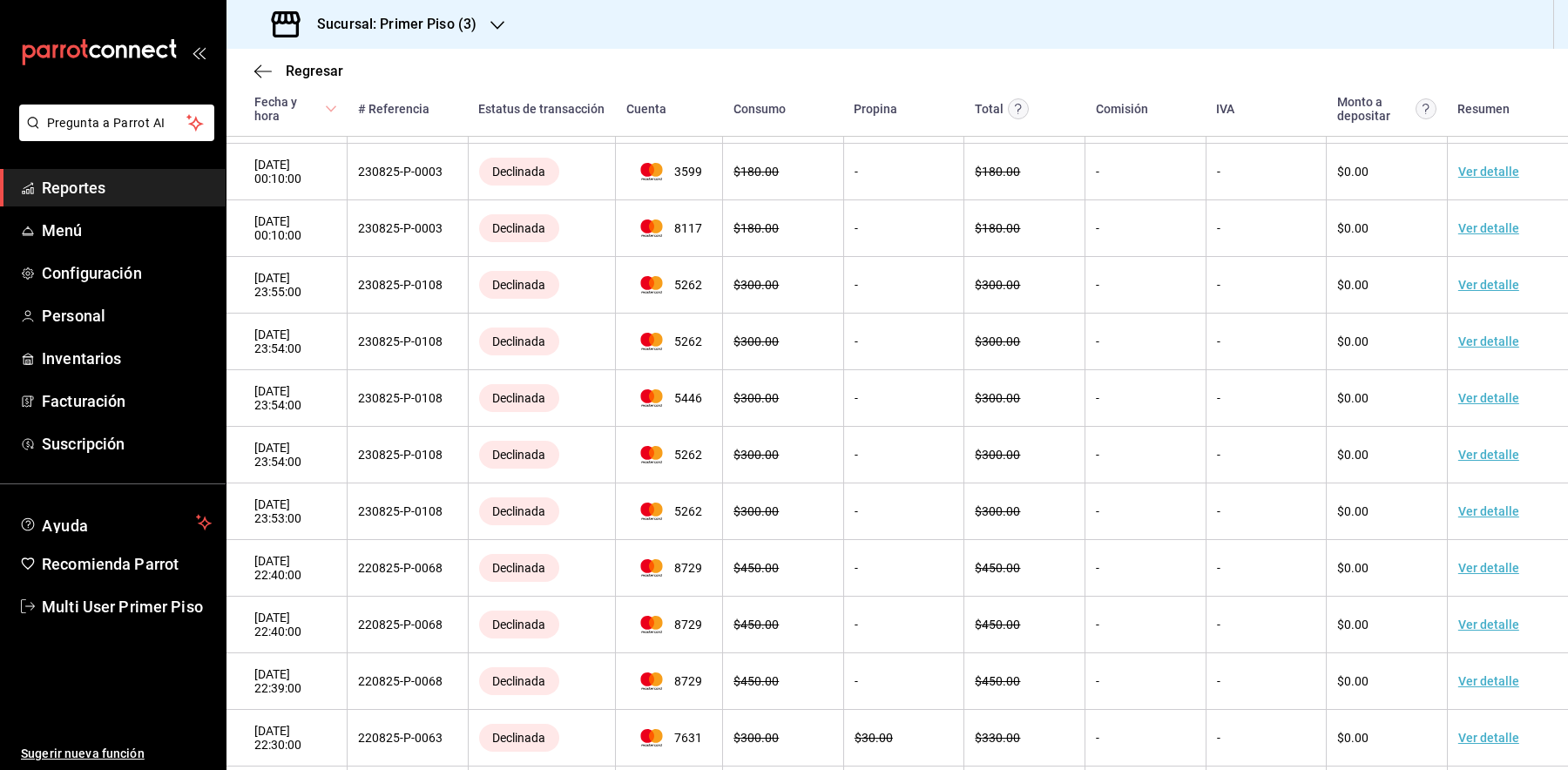
click at [476, 17] on div "Sucursal: Primer Piso (3)" at bounding box center [375, 24] width 270 height 49
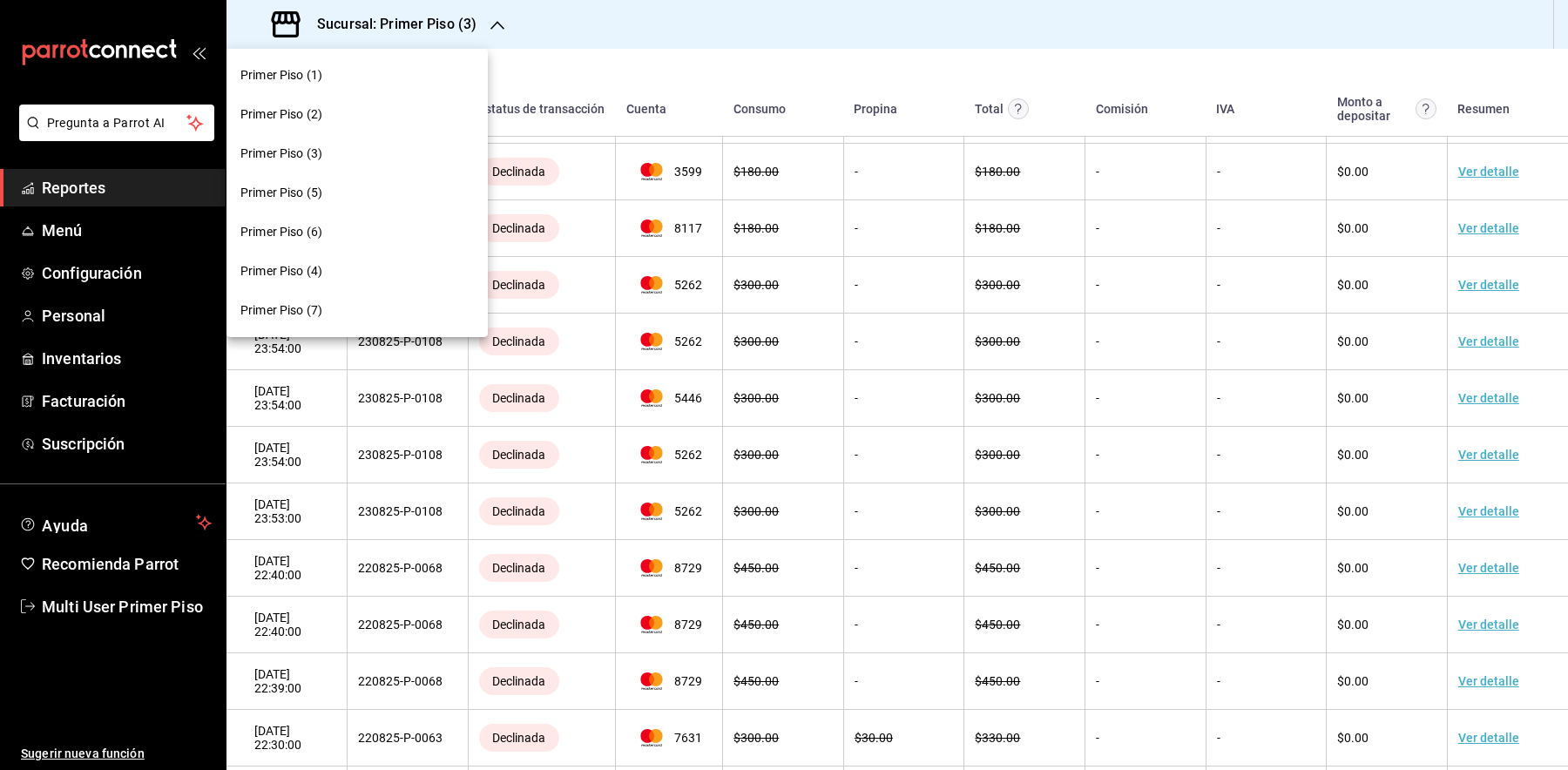
click at [408, 109] on div "Primer Piso (2)" at bounding box center [357, 114] width 234 height 18
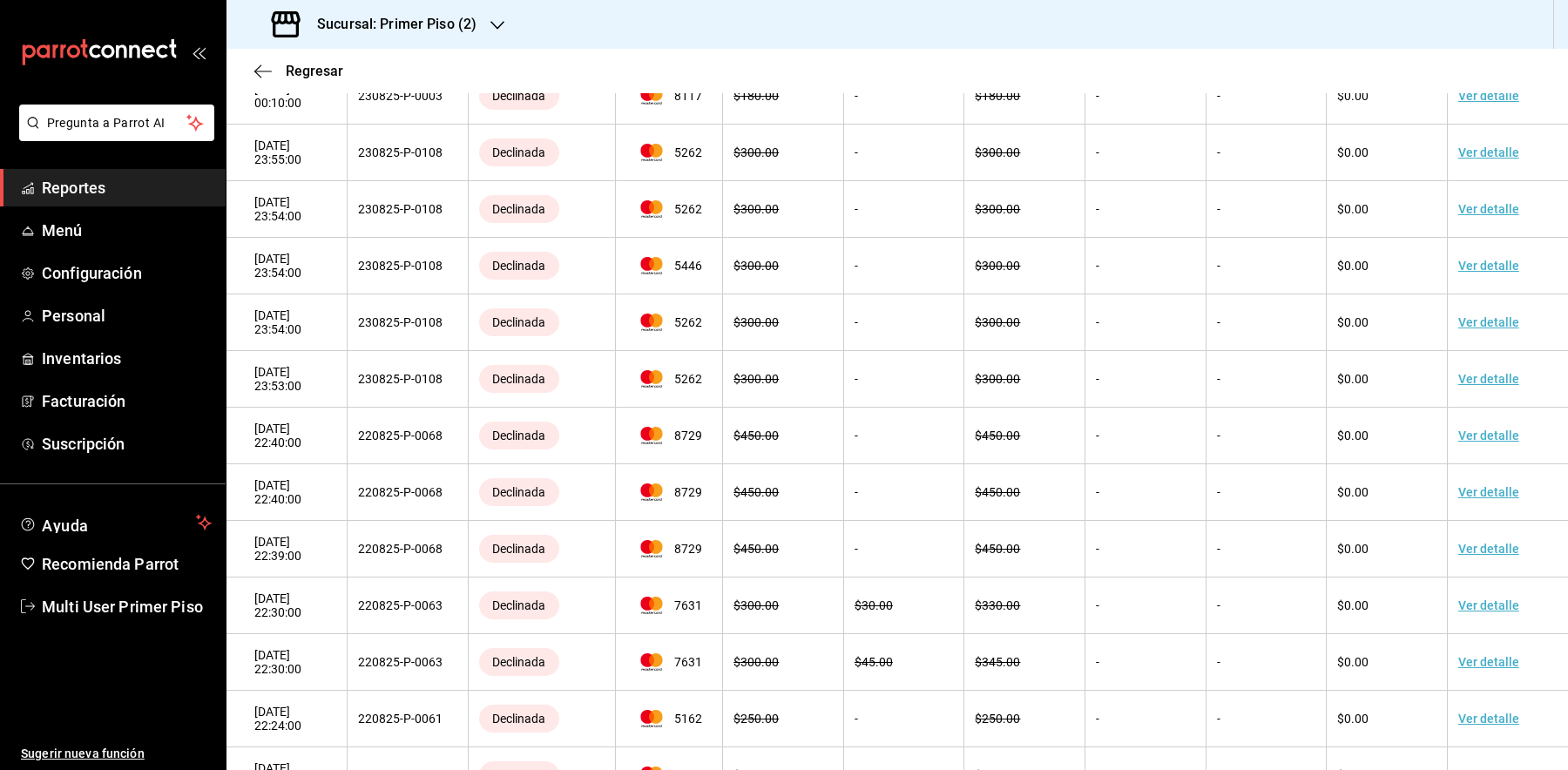
scroll to position [550, 0]
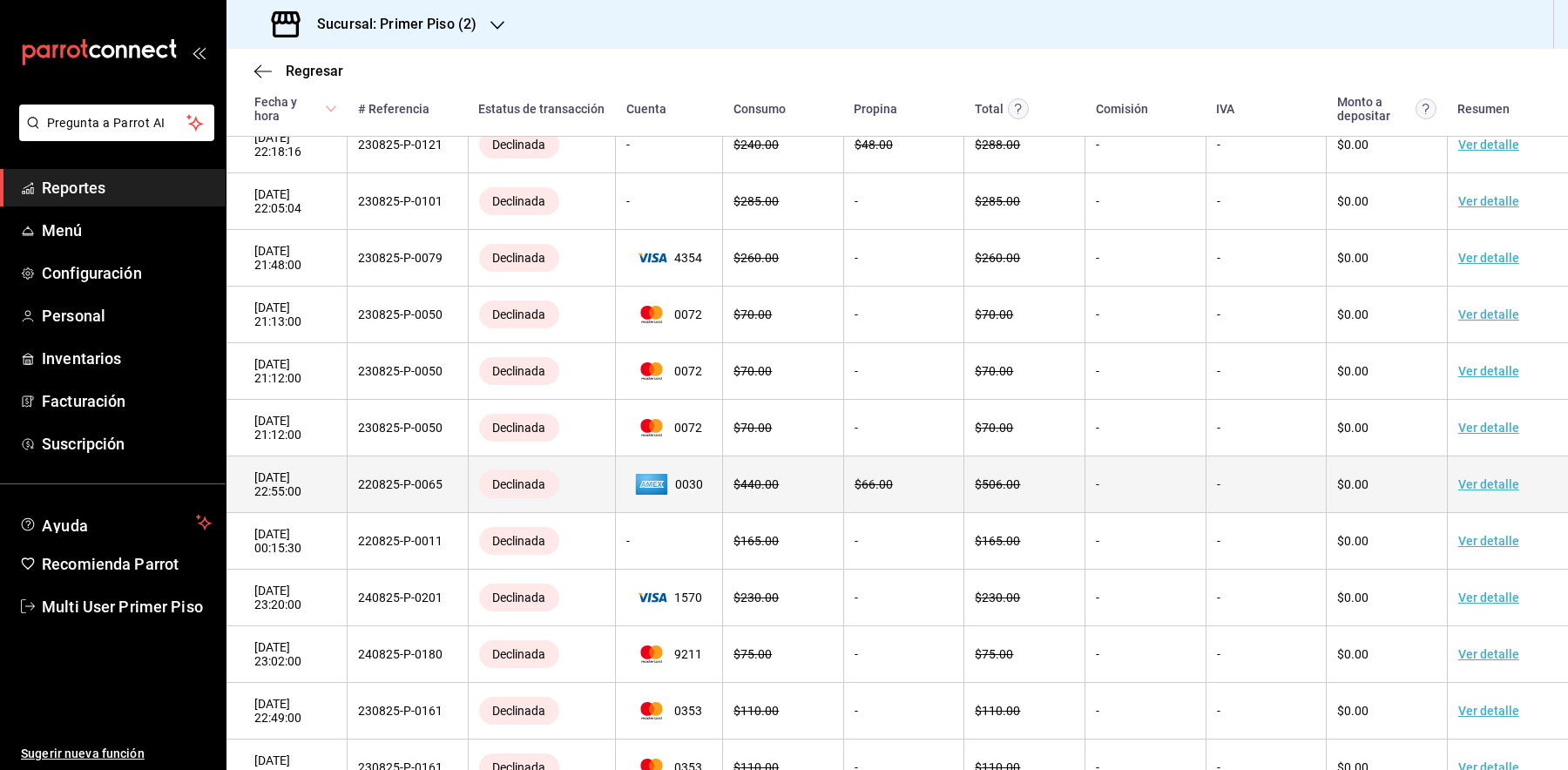
click at [1482, 497] on td "Ver detalle" at bounding box center [1507, 484] width 121 height 57
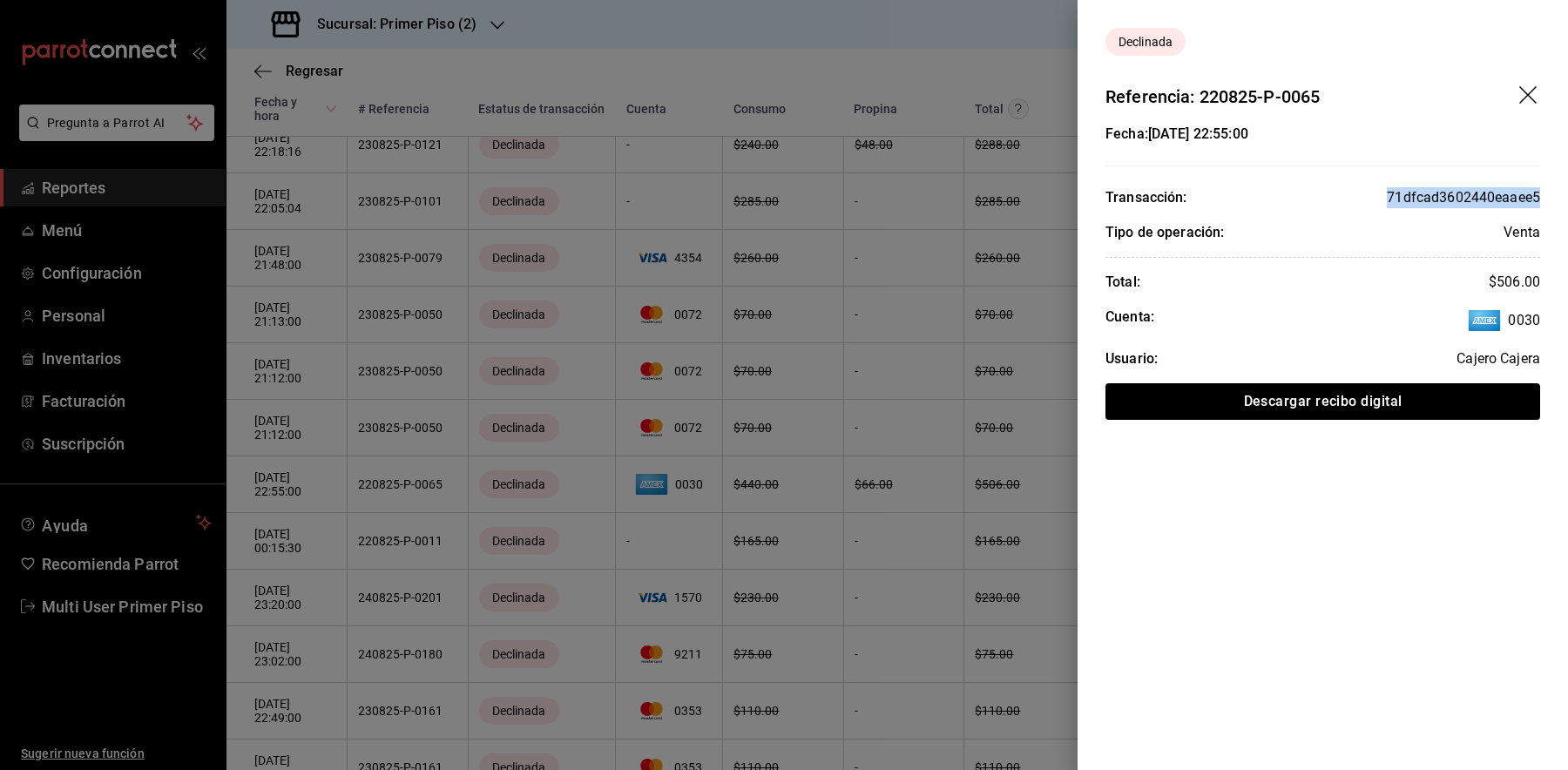
drag, startPoint x: 1387, startPoint y: 195, endPoint x: 1554, endPoint y: 202, distance: 167.1
click at [1554, 202] on div "Fecha: [DATE] 22:55:00 Transacción: 71dfcad3602440eaaee5 Tipo de operación: Ven…" at bounding box center [1322, 272] width 490 height 296
copy div "71dfcad3602440eaaee5"
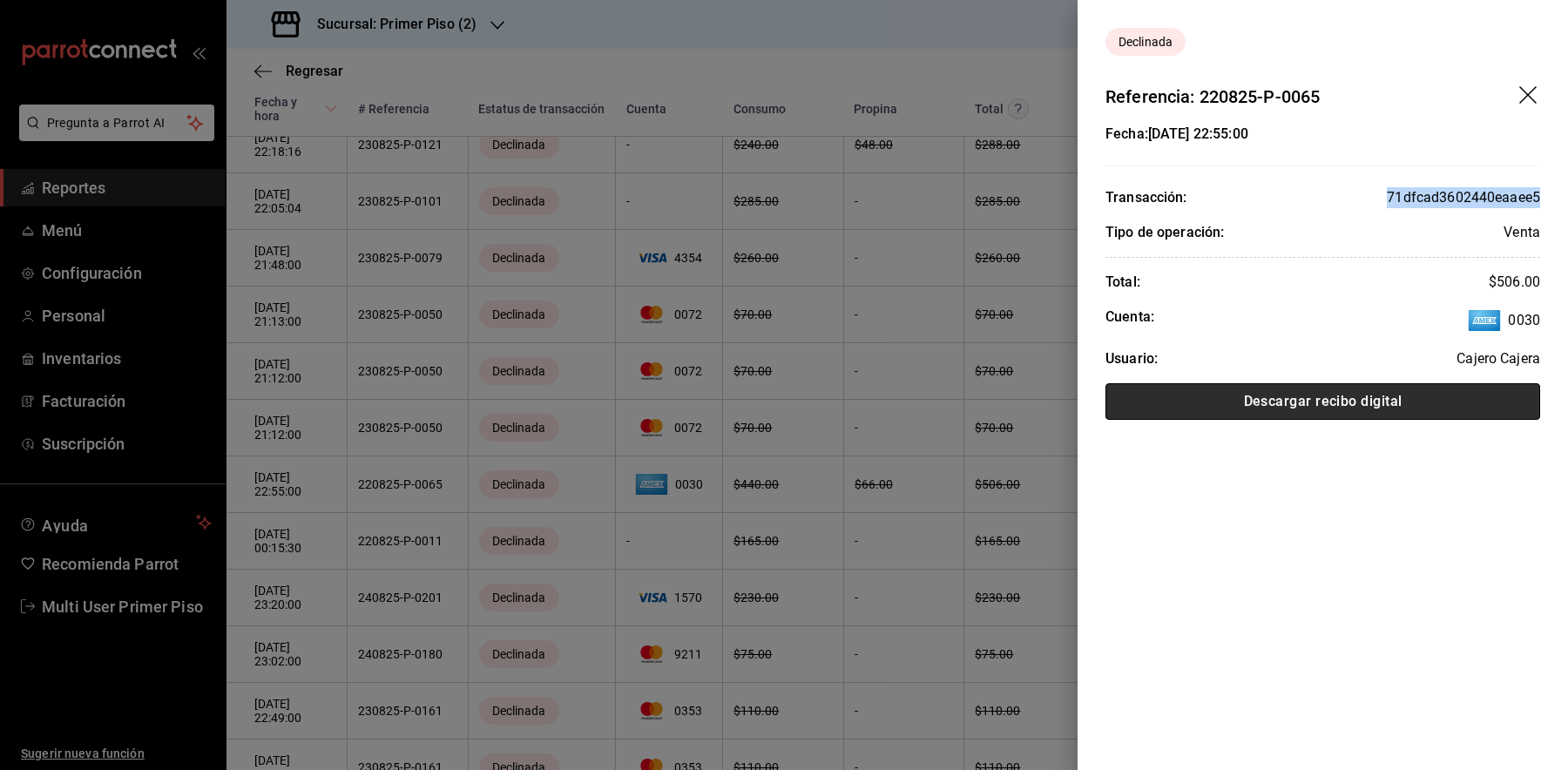
click at [1221, 405] on button "Descargar recibo digital" at bounding box center [1323, 401] width 435 height 37
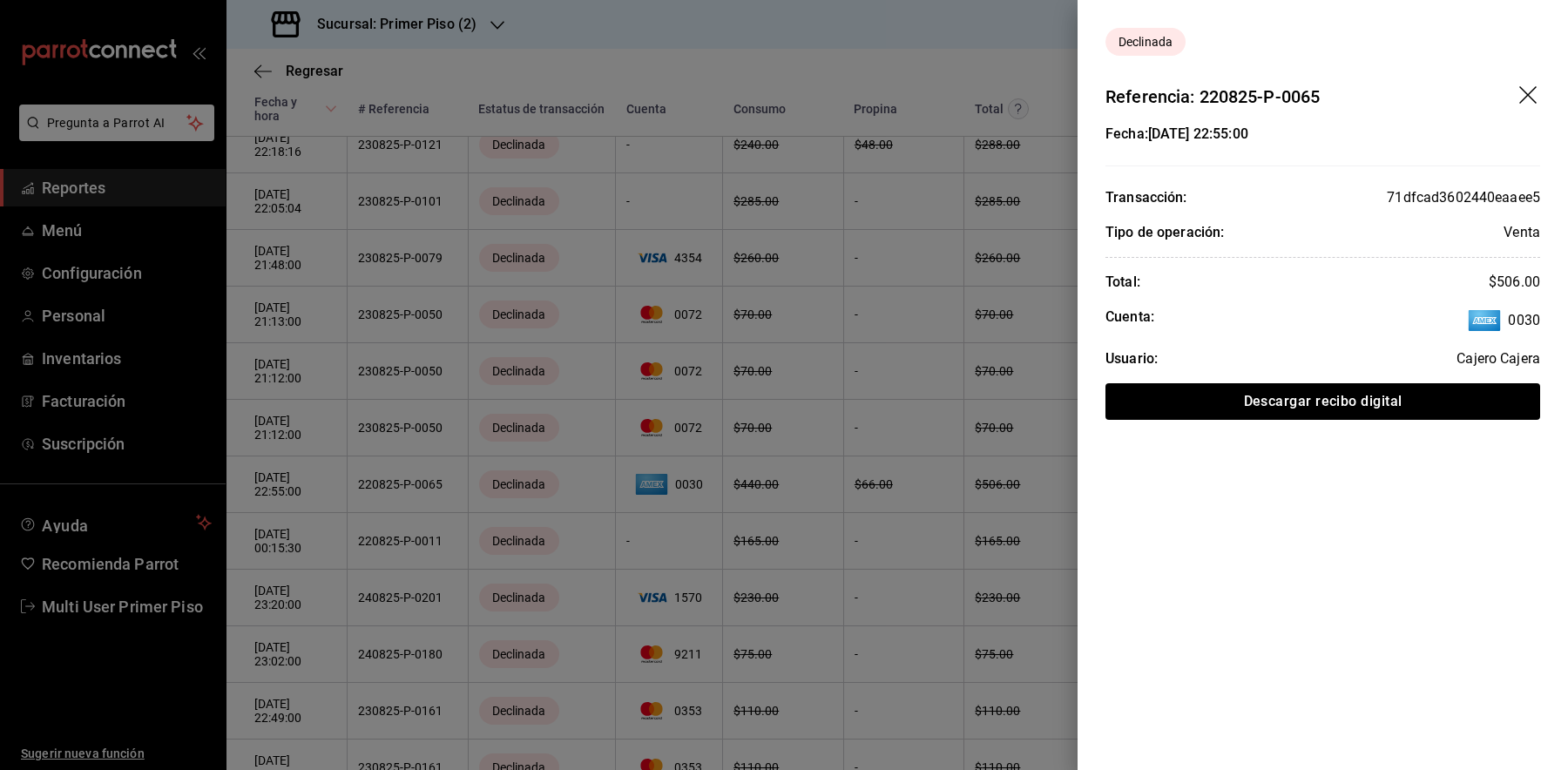
click at [613, 308] on div at bounding box center [784, 385] width 1568 height 770
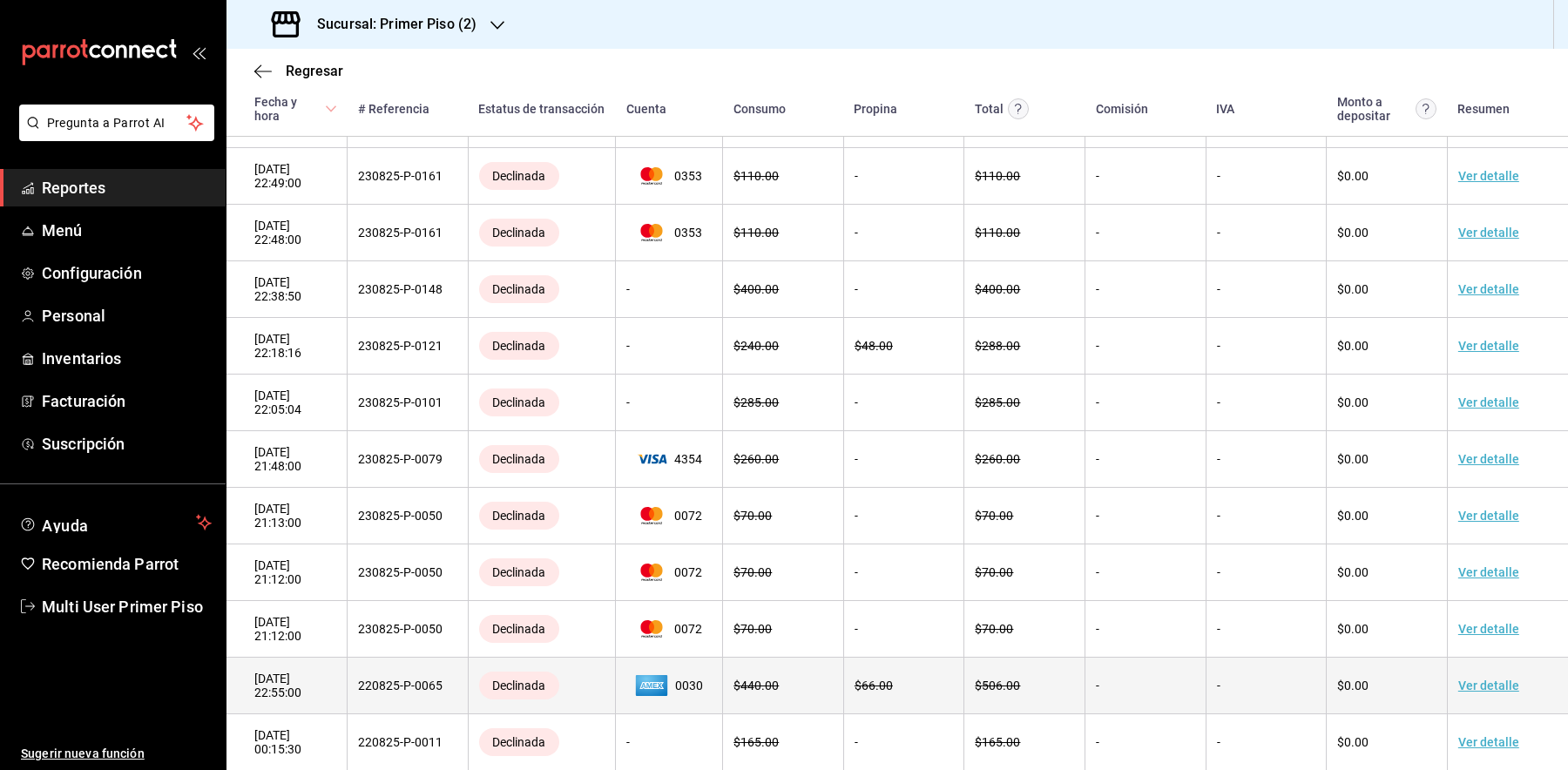
scroll to position [0, 0]
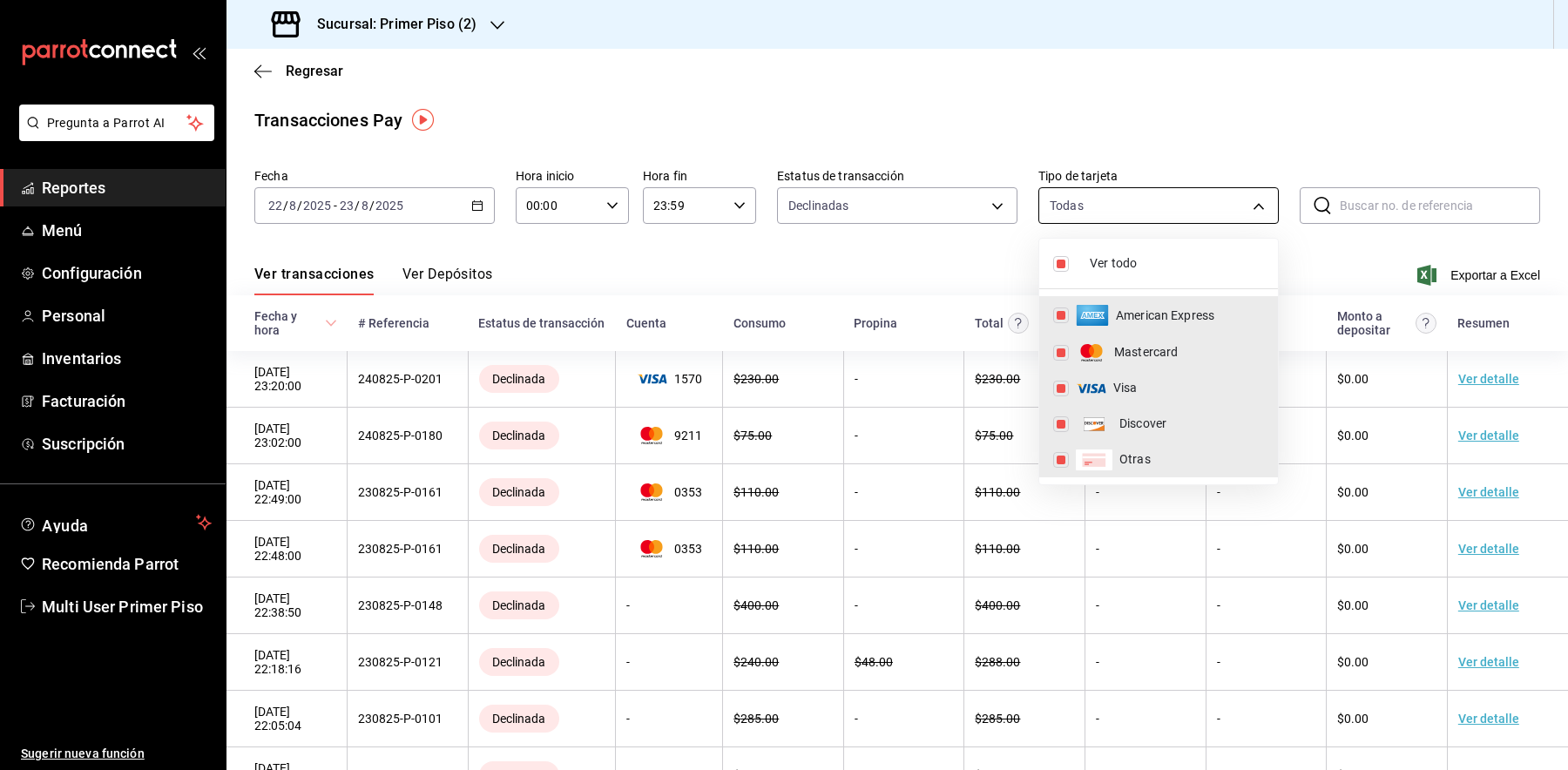
click at [1131, 216] on body "Pregunta a Parrot AI Reportes Menú Configuración Personal Inventarios Facturaci…" at bounding box center [784, 385] width 1568 height 770
click at [1060, 267] on input "checkbox" at bounding box center [1061, 264] width 15 height 15
checkbox input "false"
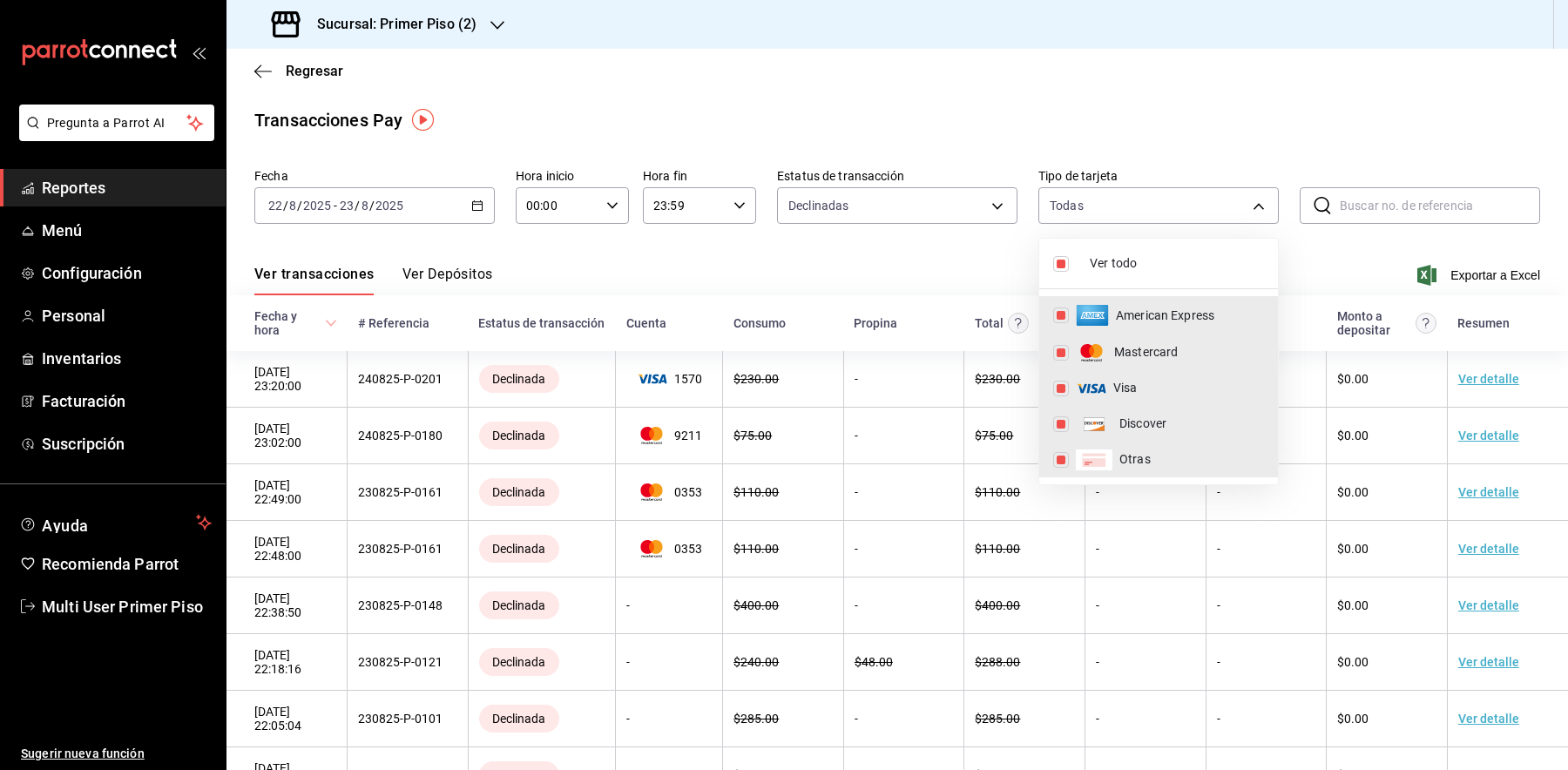
checkbox input "false"
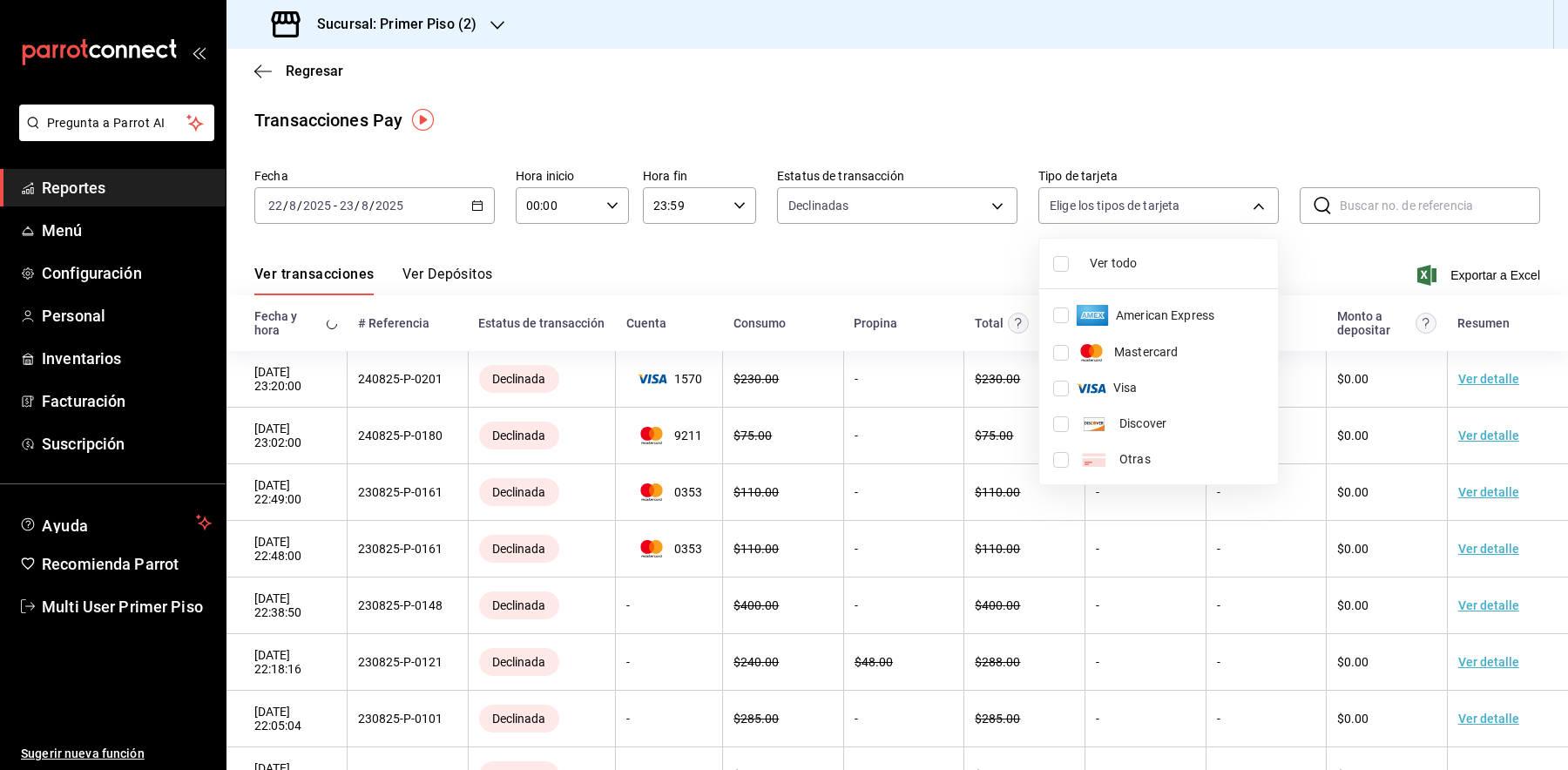
click at [1059, 312] on input "checkbox" at bounding box center [1061, 315] width 15 height 15
checkbox input "true"
type input "AMERICAN_EXPRESS"
click at [1059, 141] on div at bounding box center [784, 385] width 1568 height 770
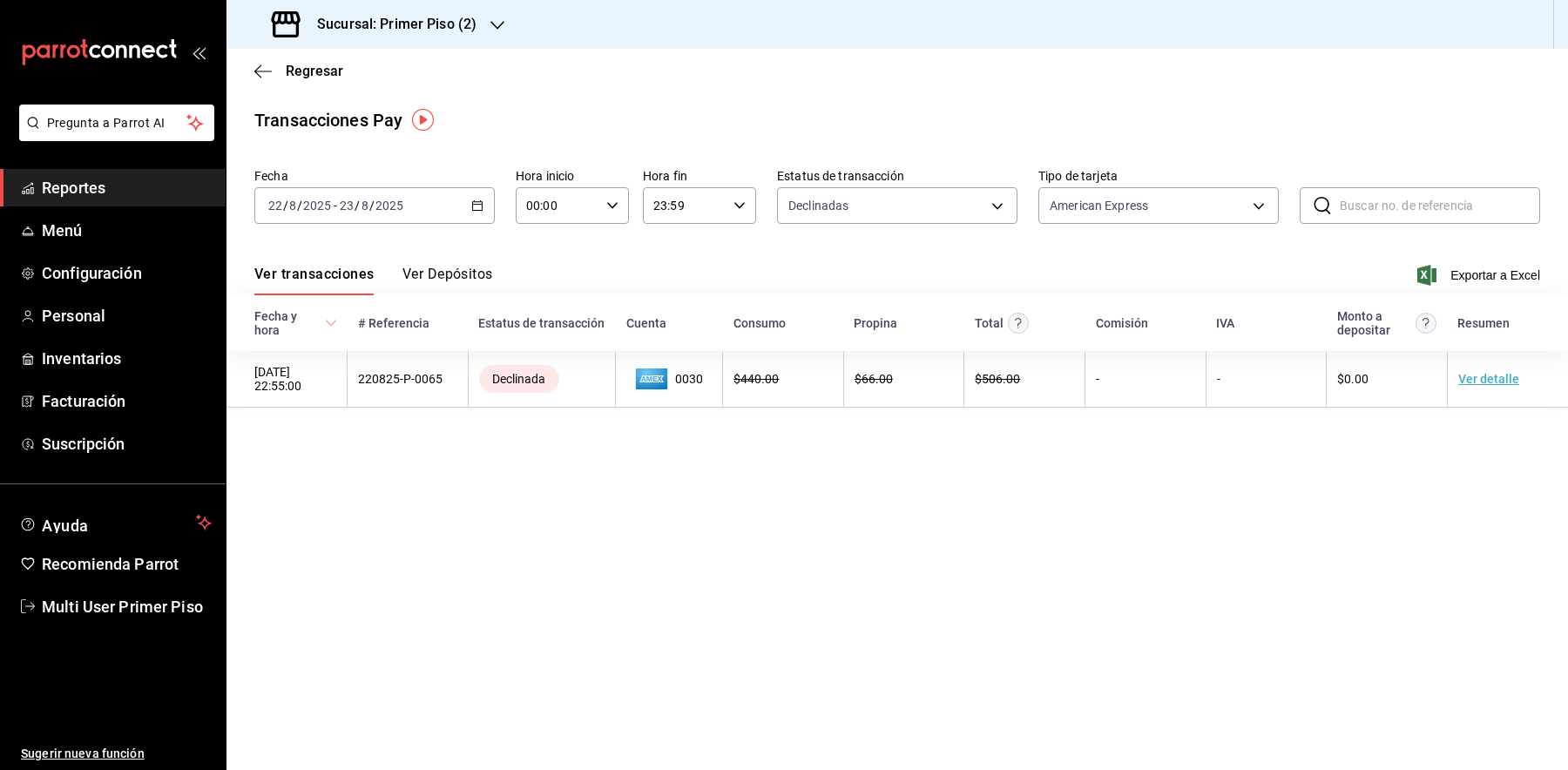
click at [459, 15] on h3 "Sucursal: Primer Piso (2)" at bounding box center [390, 24] width 173 height 21
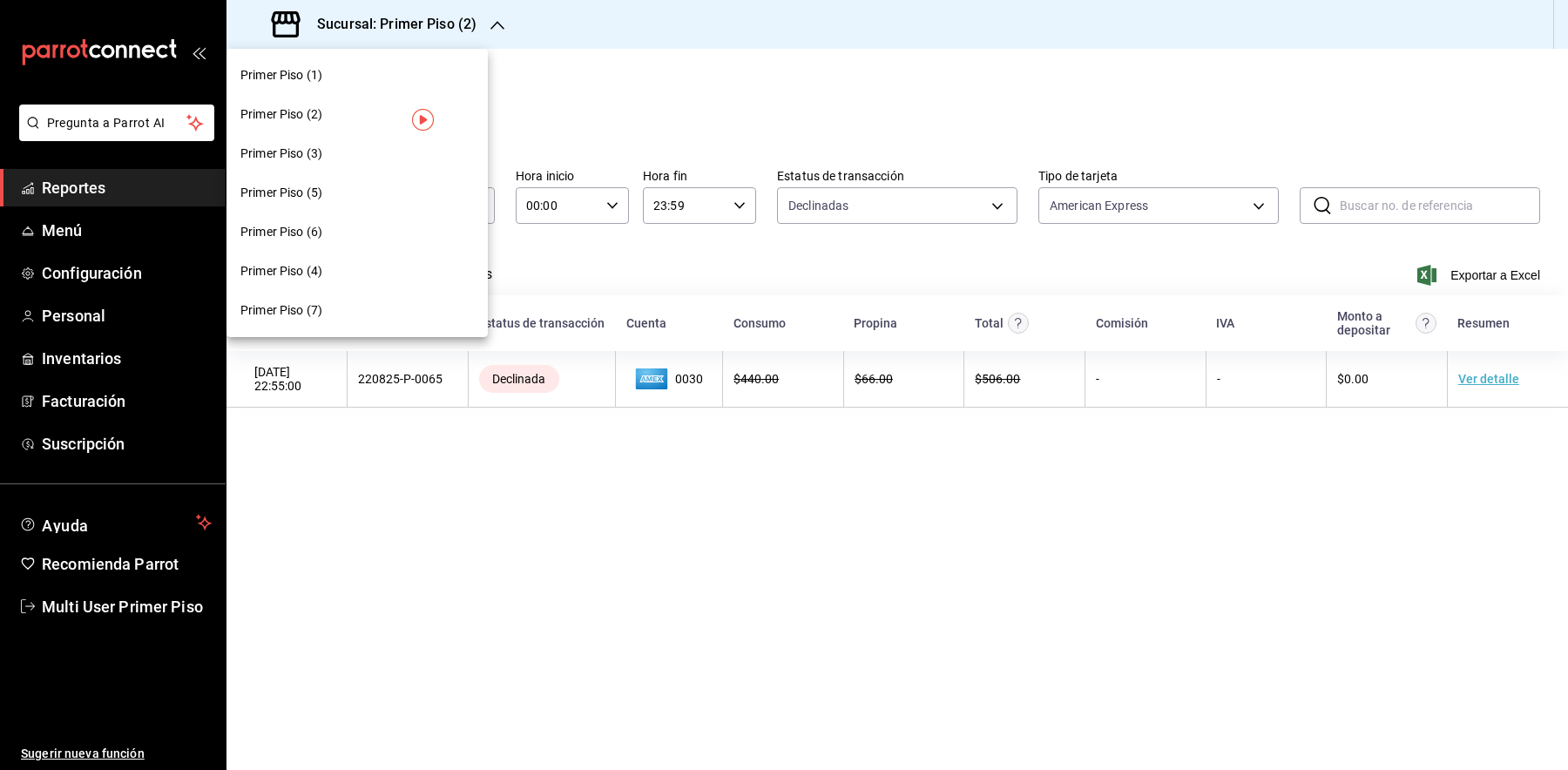
click at [368, 185] on div "Primer Piso (5)" at bounding box center [357, 192] width 234 height 18
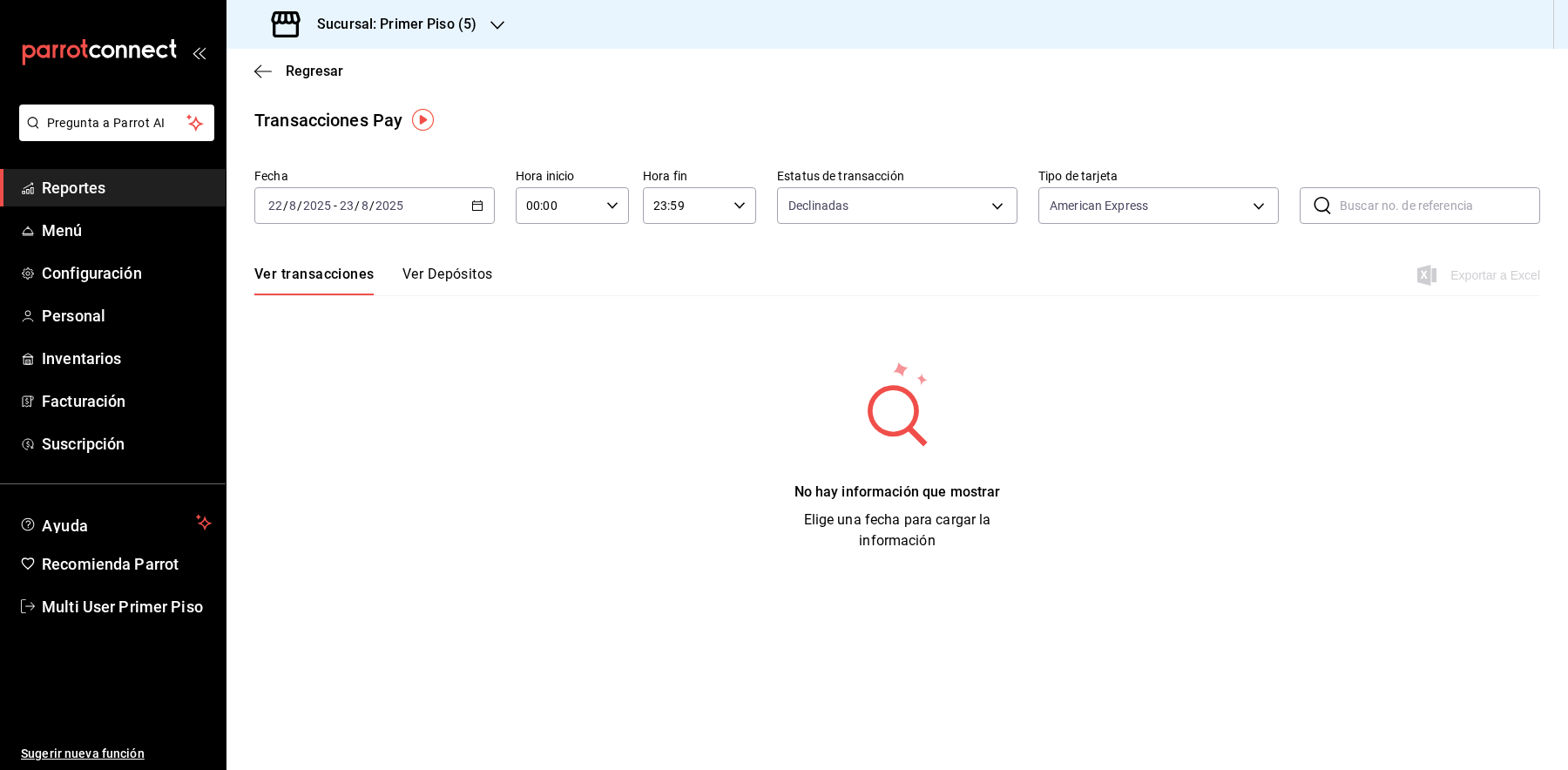
click at [759, 519] on div "No hay información que mostrar Elige una fecha para cargar la información" at bounding box center [897, 455] width 1286 height 192
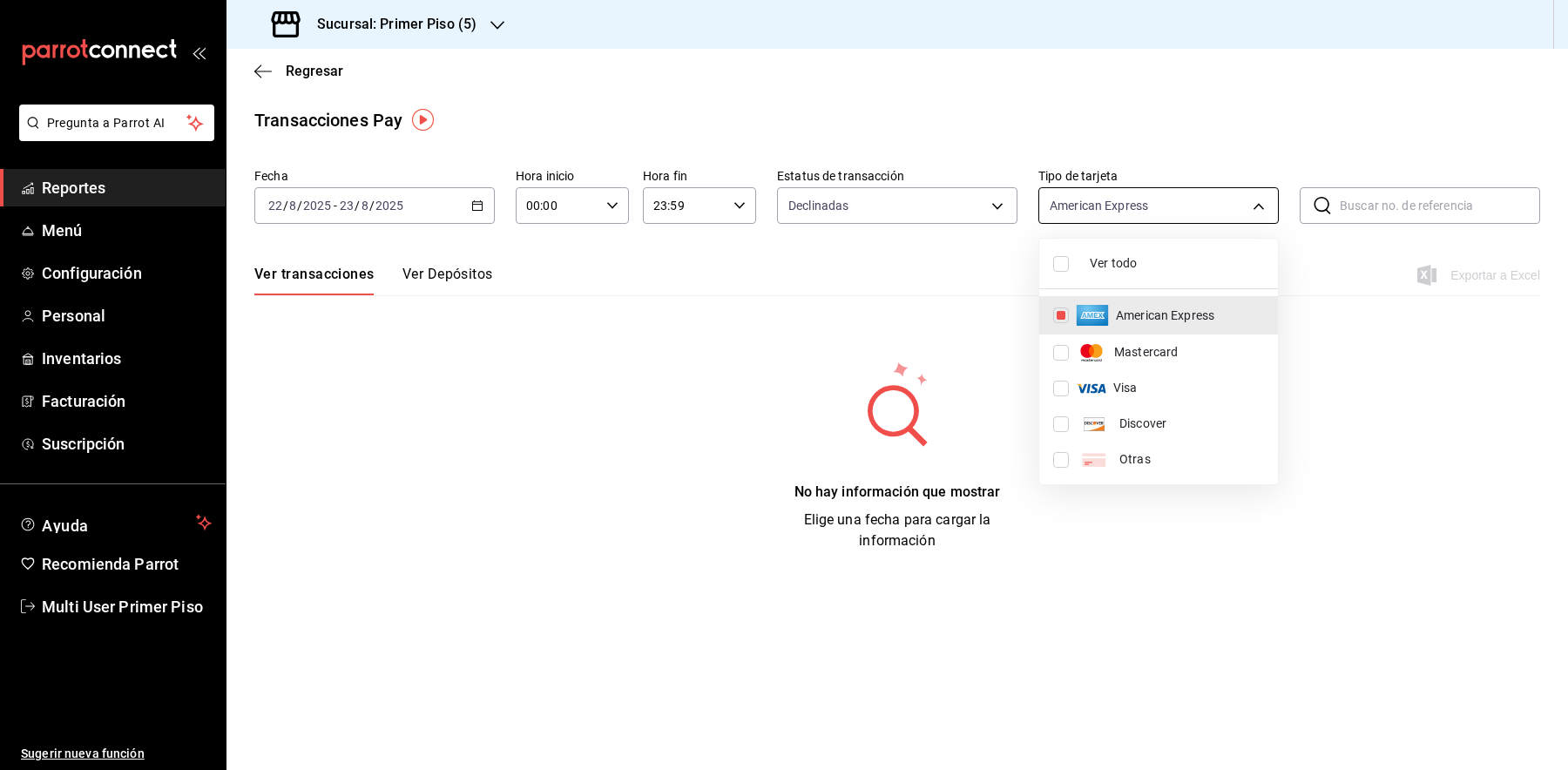
click at [1109, 209] on body "Pregunta a Parrot AI Reportes Menú Configuración Personal Inventarios Facturaci…" at bounding box center [784, 385] width 1568 height 770
click at [1053, 268] on input "checkbox" at bounding box center [1061, 264] width 15 height 15
checkbox input "true"
type input "AMERICAN_EXPRESS,MASTERCARD,VISA,DISCOVER,UNDEFINED"
checkbox input "true"
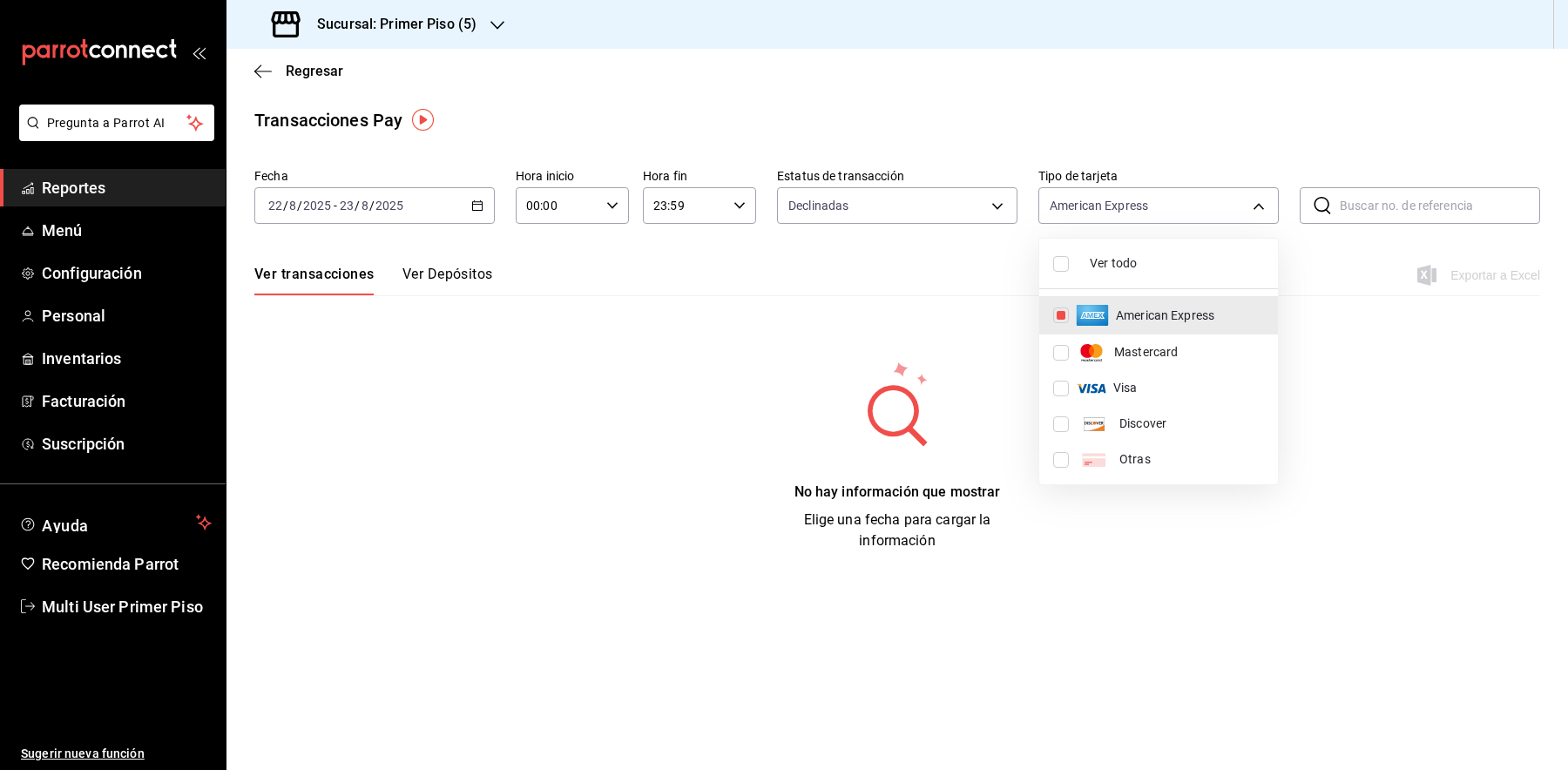
checkbox input "true"
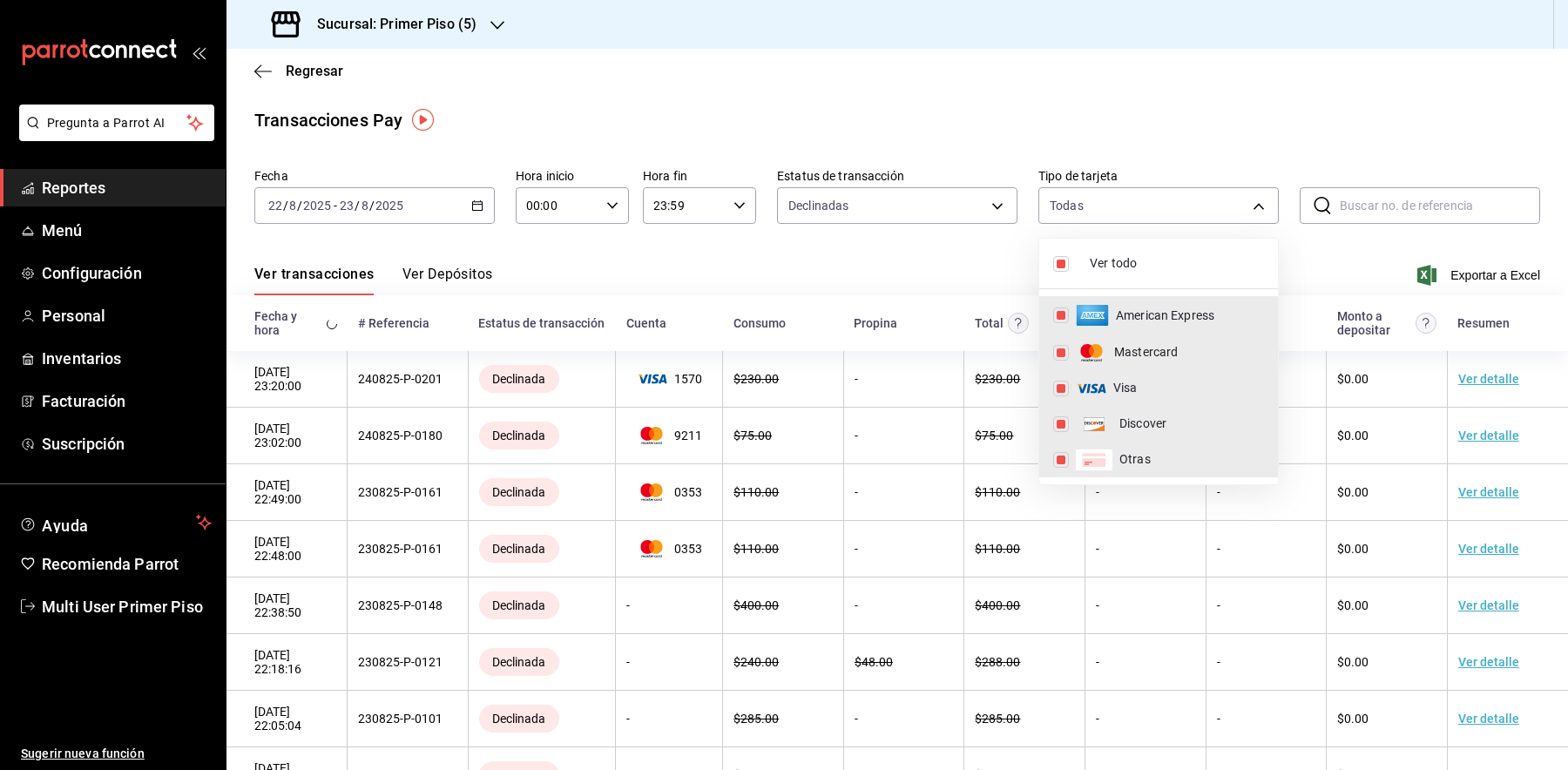
click at [997, 88] on div at bounding box center [784, 385] width 1568 height 770
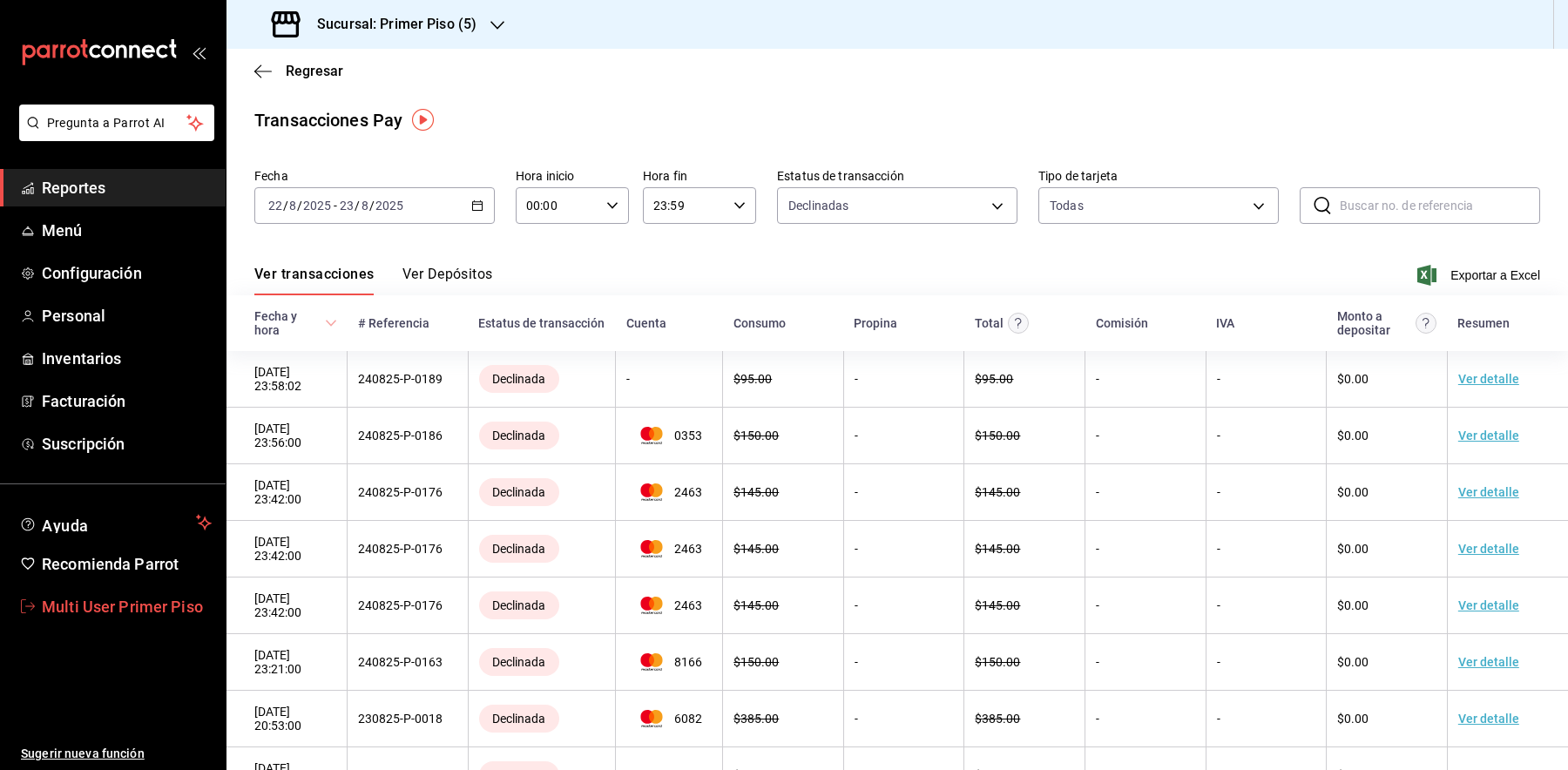
click at [110, 596] on span "Multi User Primer Piso" at bounding box center [126, 606] width 169 height 23
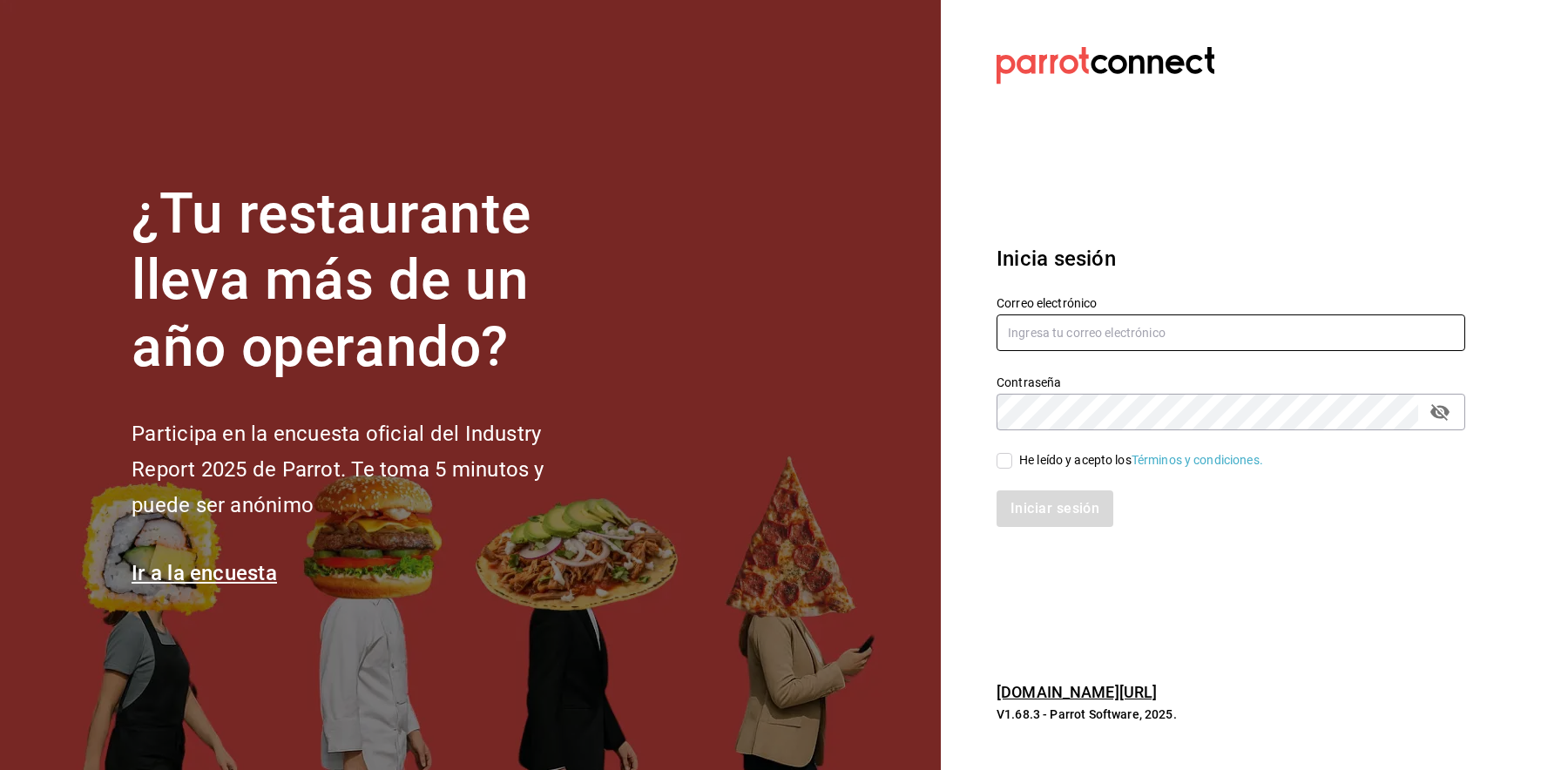
type input "[EMAIL_ADDRESS][DOMAIN_NAME]"
click at [1003, 459] on input "He leído y acepto los Términos y condiciones." at bounding box center [1004, 460] width 15 height 15
checkbox input "true"
click at [1044, 500] on button "Iniciar sesión" at bounding box center [1055, 508] width 118 height 37
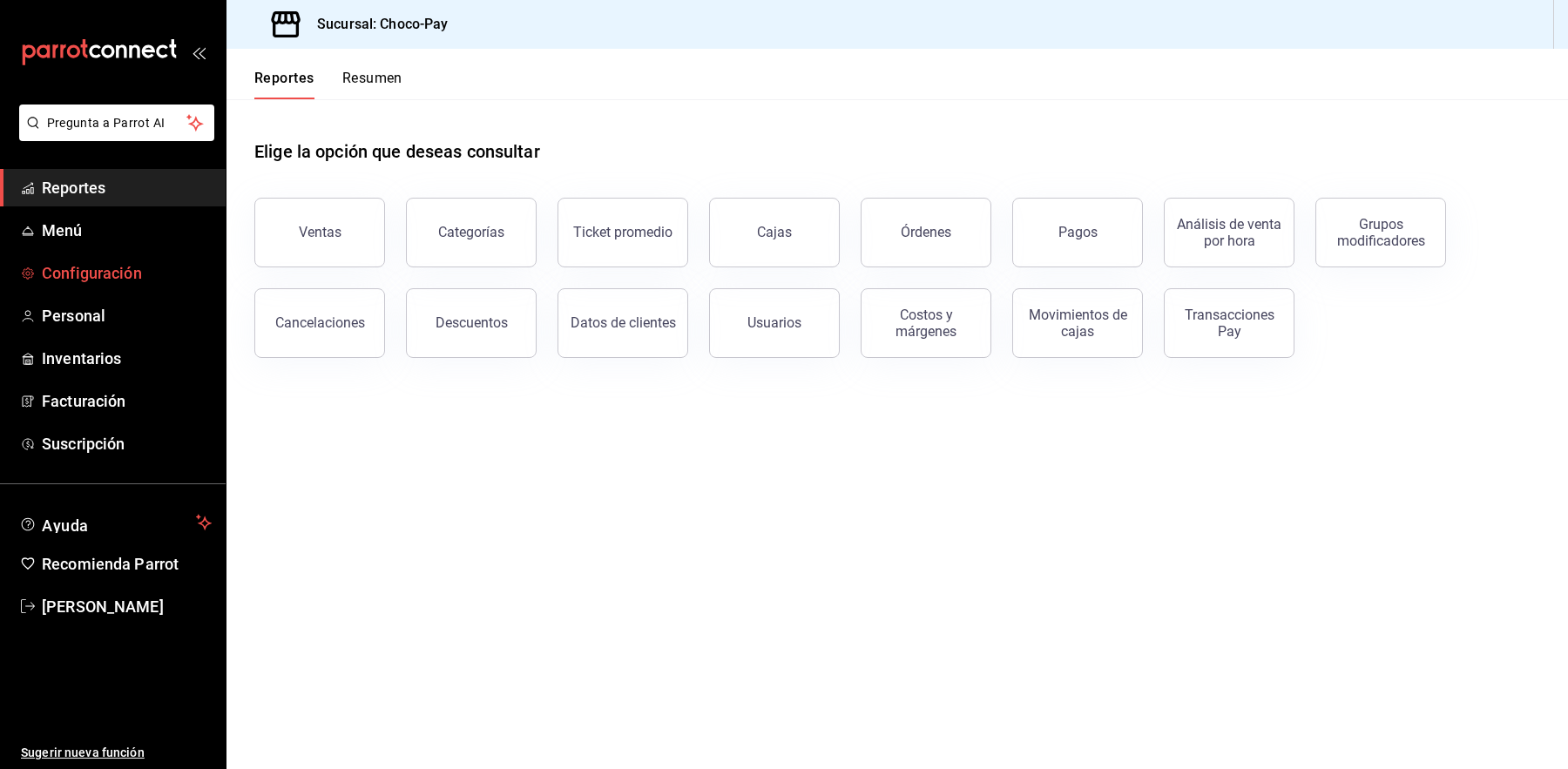
click at [141, 269] on span "Configuración" at bounding box center [126, 272] width 169 height 23
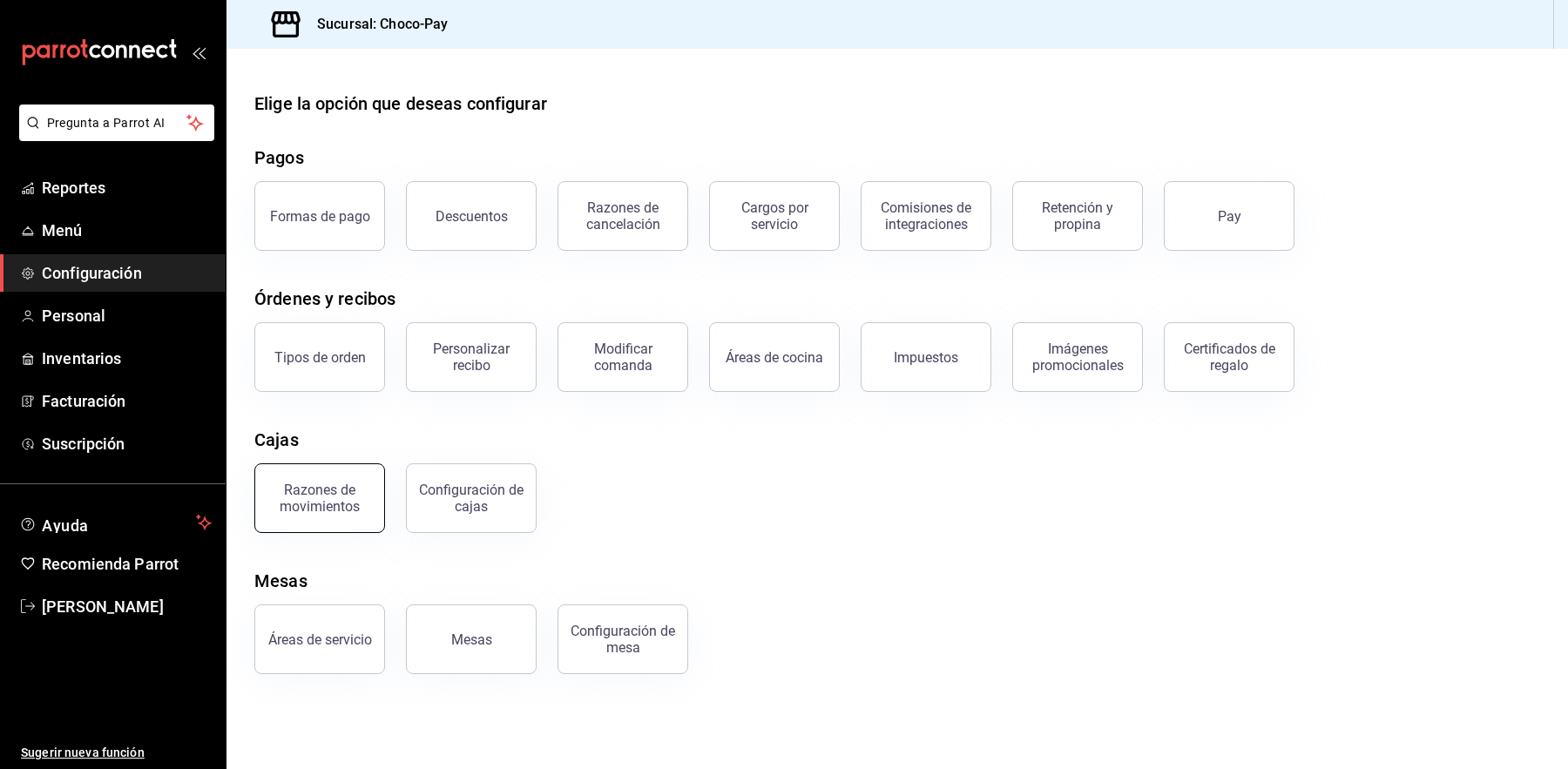
click at [335, 498] on div "Razones de movimientos" at bounding box center [320, 498] width 108 height 33
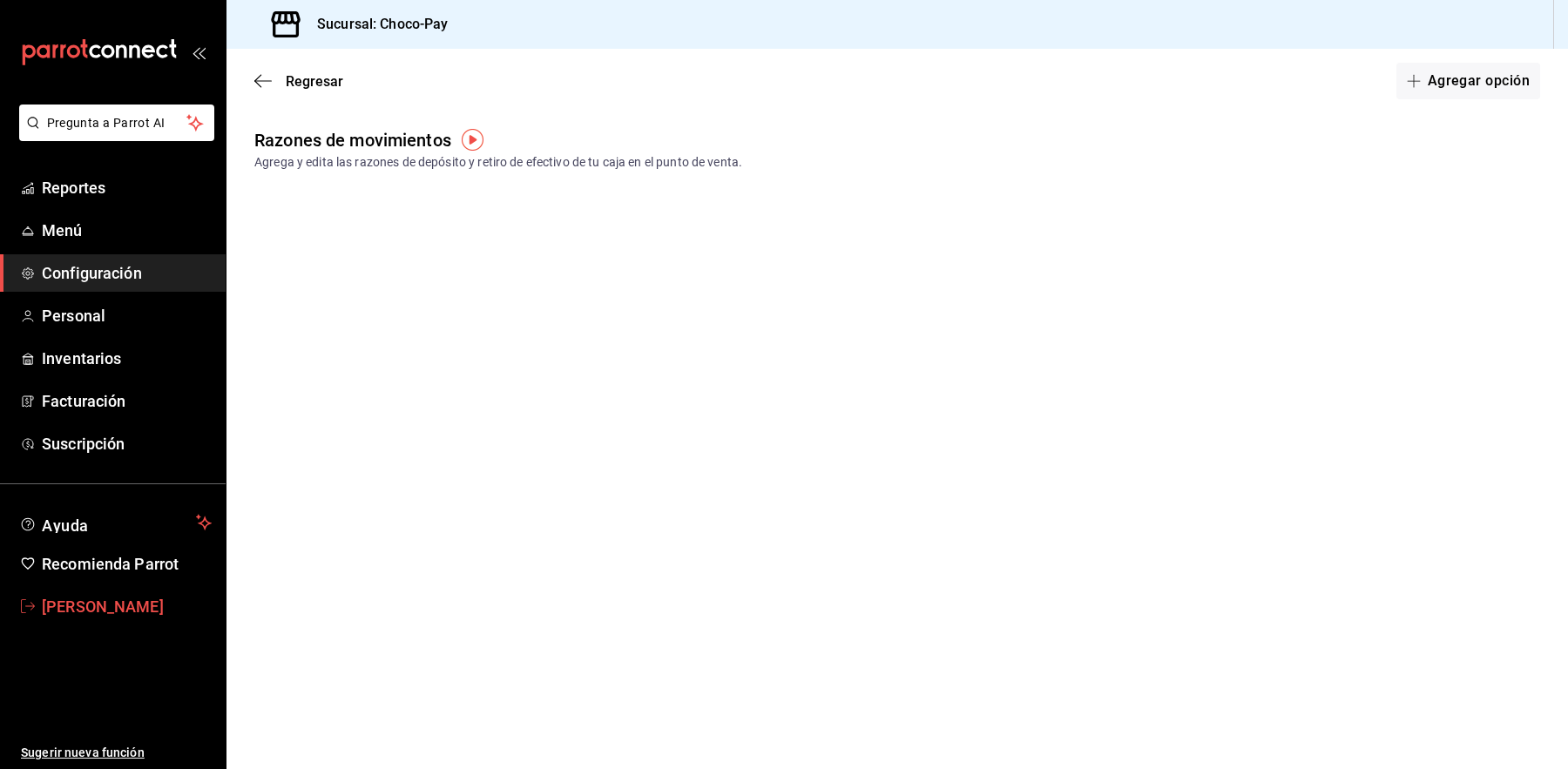
click at [142, 600] on span "Ivan Gutierrez" at bounding box center [126, 606] width 169 height 23
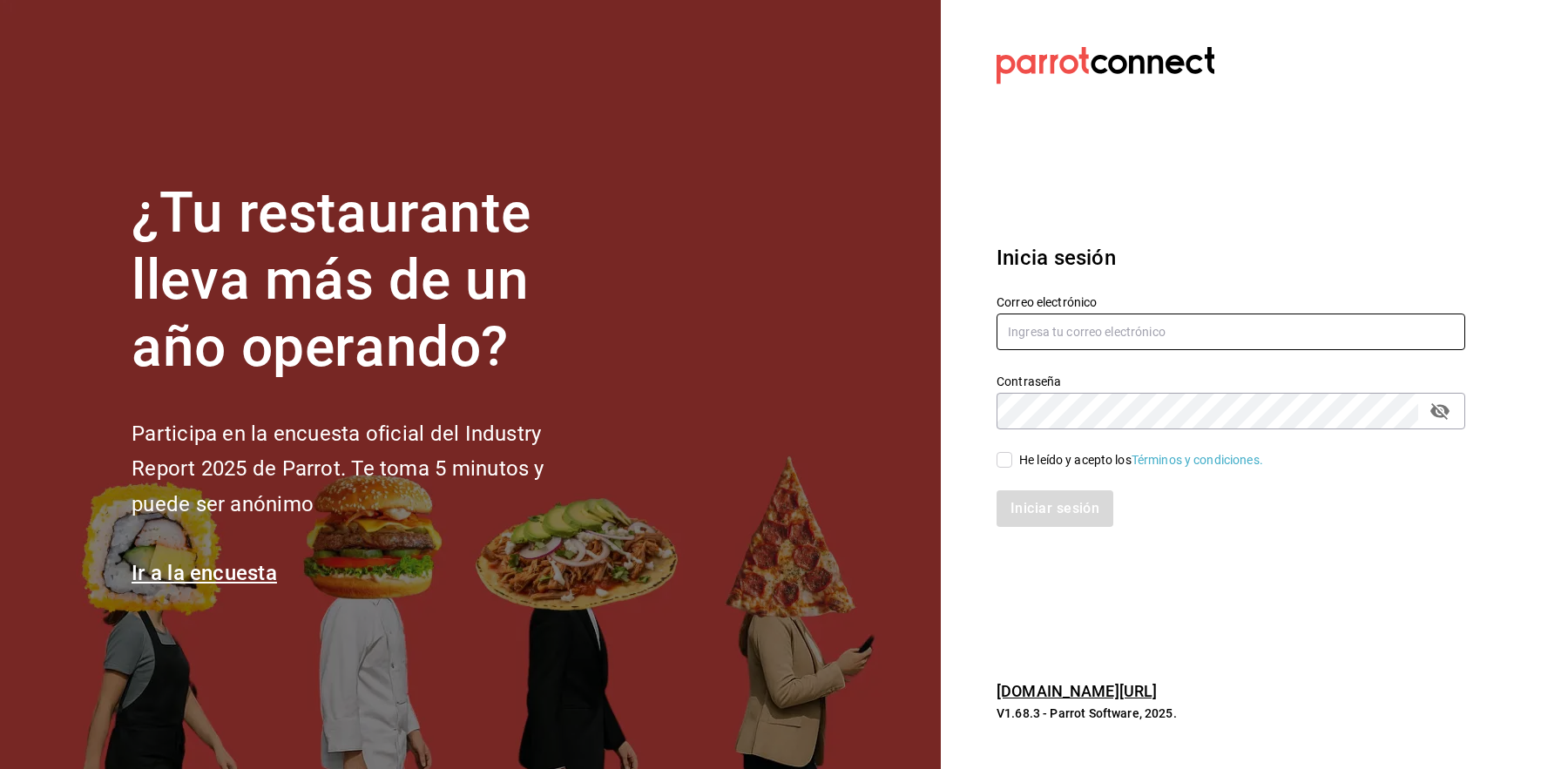
type input "[EMAIL_ADDRESS][DOMAIN_NAME]"
click at [1092, 350] on div "Correo electrónico choco-pay@parrot.rest" at bounding box center [1230, 323] width 469 height 59
